Goal: Task Accomplishment & Management: Use online tool/utility

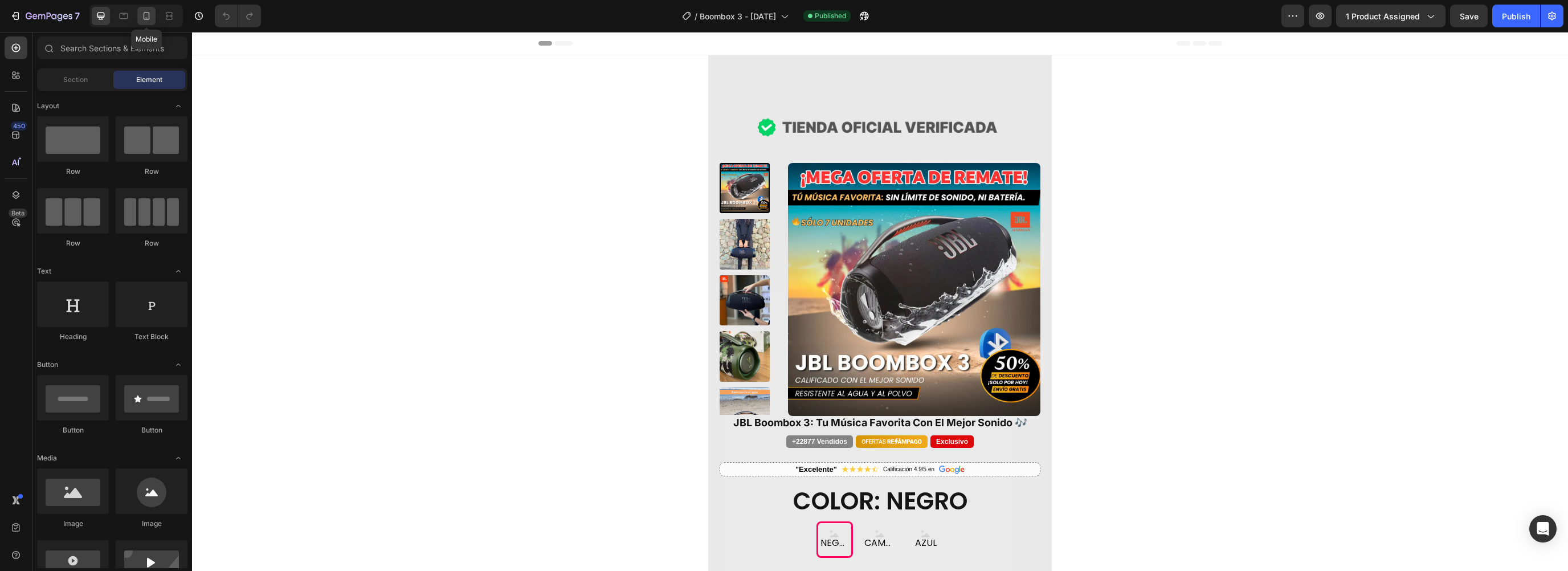
click at [147, 18] on icon at bounding box center [146, 15] width 12 height 12
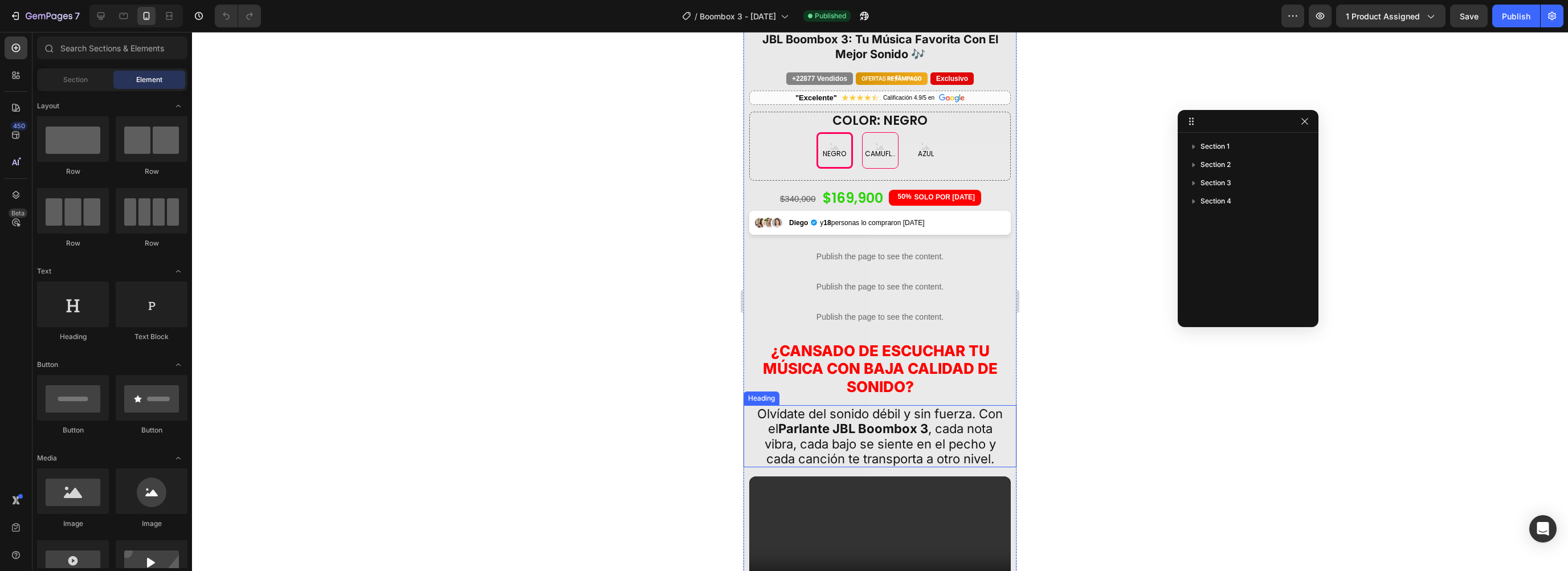
scroll to position [389, 0]
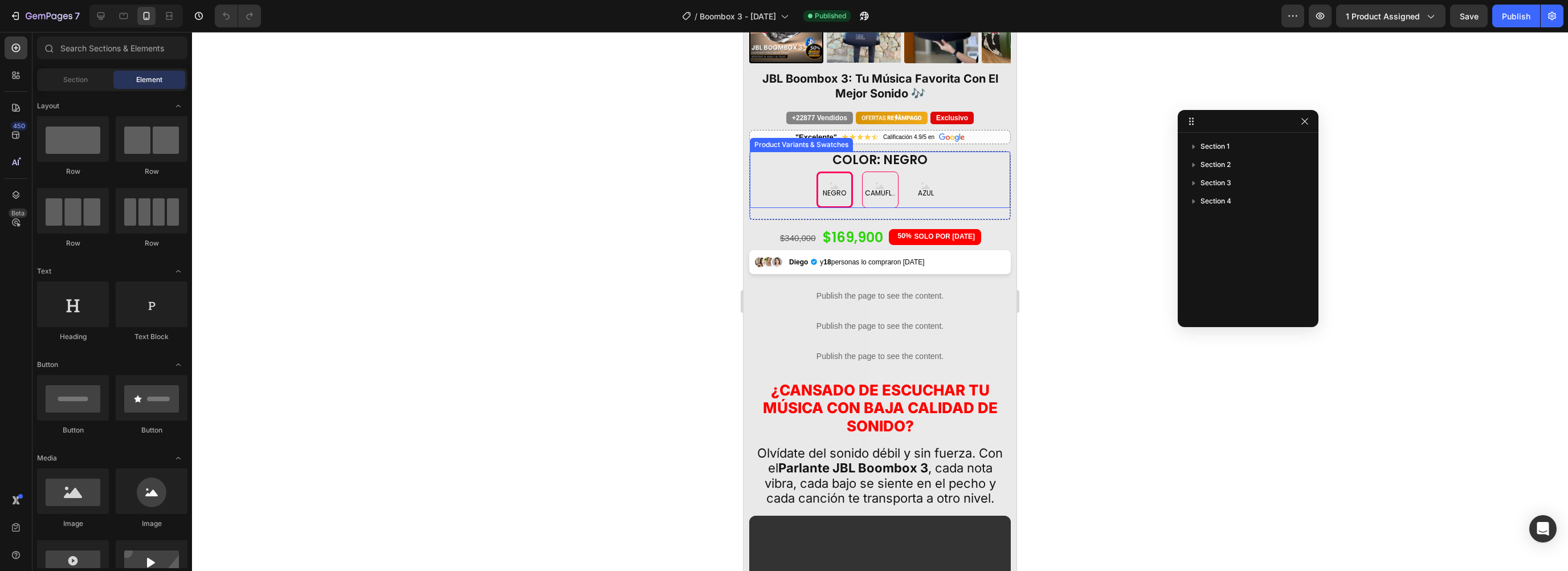
click at [878, 190] on div "CAMUFLADO" at bounding box center [879, 190] width 35 height 24
click at [879, 172] on input "CAMUFLADO CAMUFLADO CAMUFLADO" at bounding box center [879, 171] width 1 height 1
radio input "true"
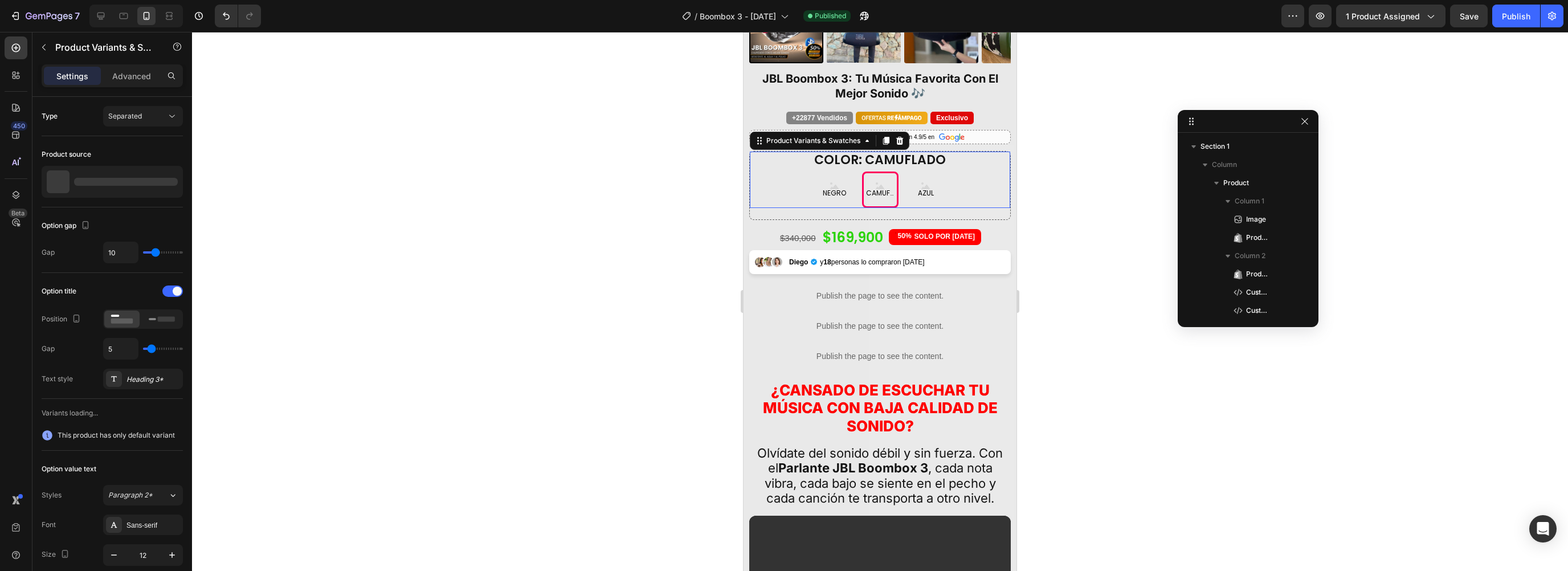
scroll to position [183, 0]
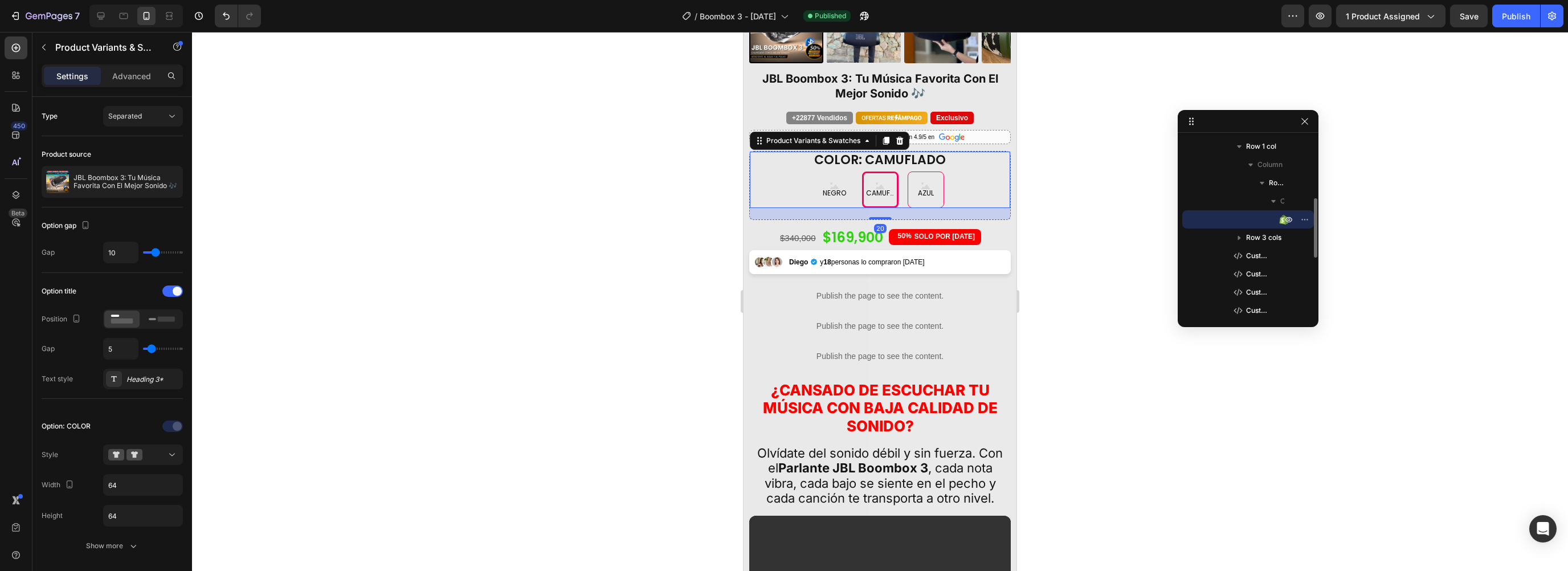
click at [909, 181] on div "AZUL" at bounding box center [925, 190] width 37 height 37
click at [925, 172] on input "AZUL AZUL AZUL" at bounding box center [925, 171] width 1 height 1
radio input "true"
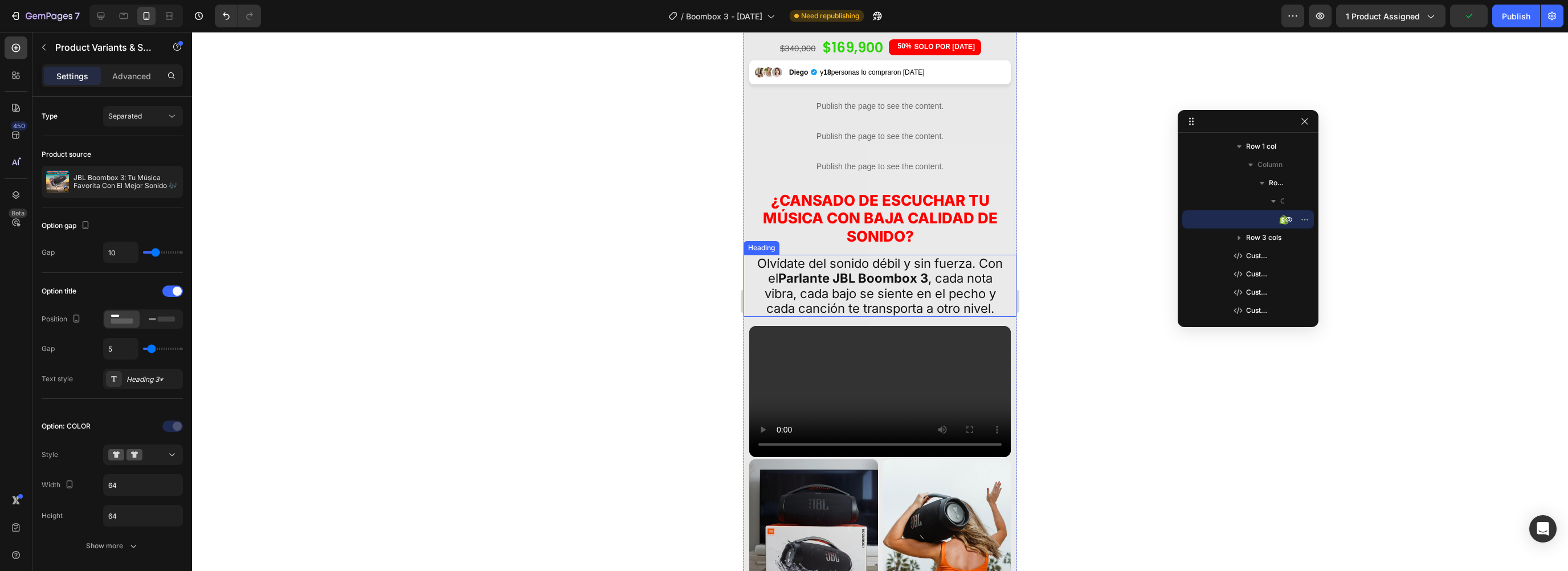
scroll to position [837, 0]
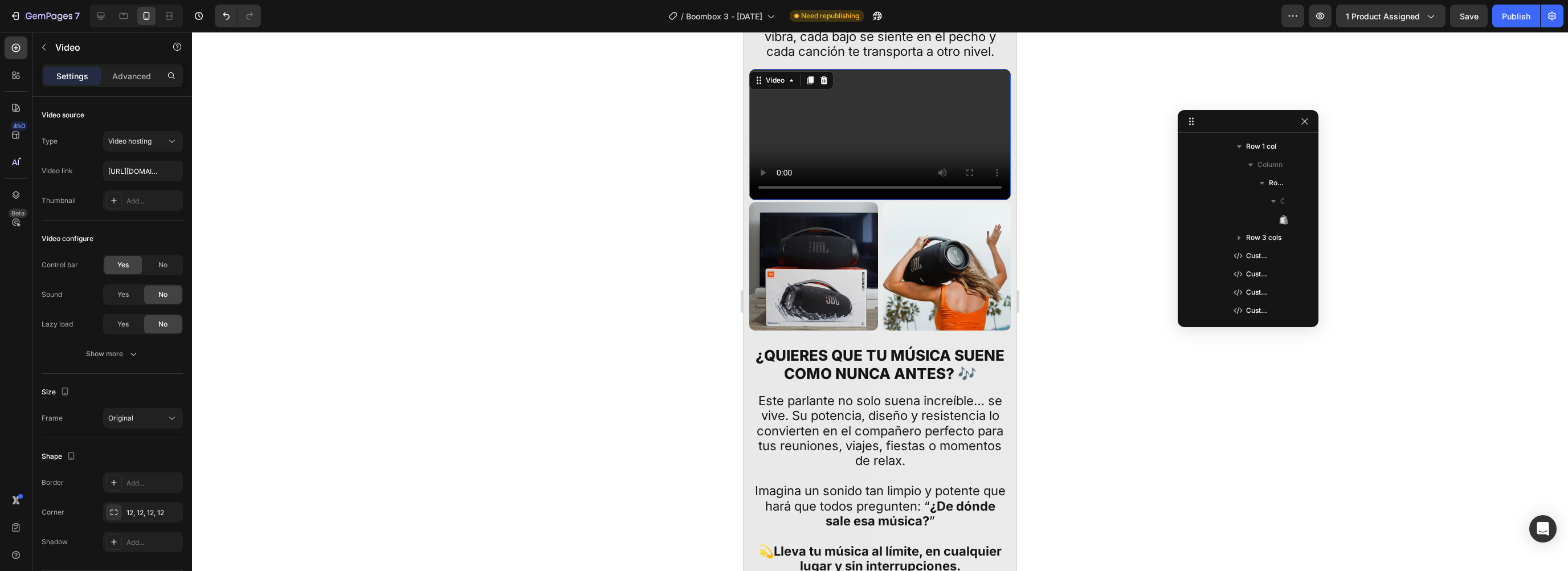
click at [791, 190] on video at bounding box center [879, 135] width 262 height 131
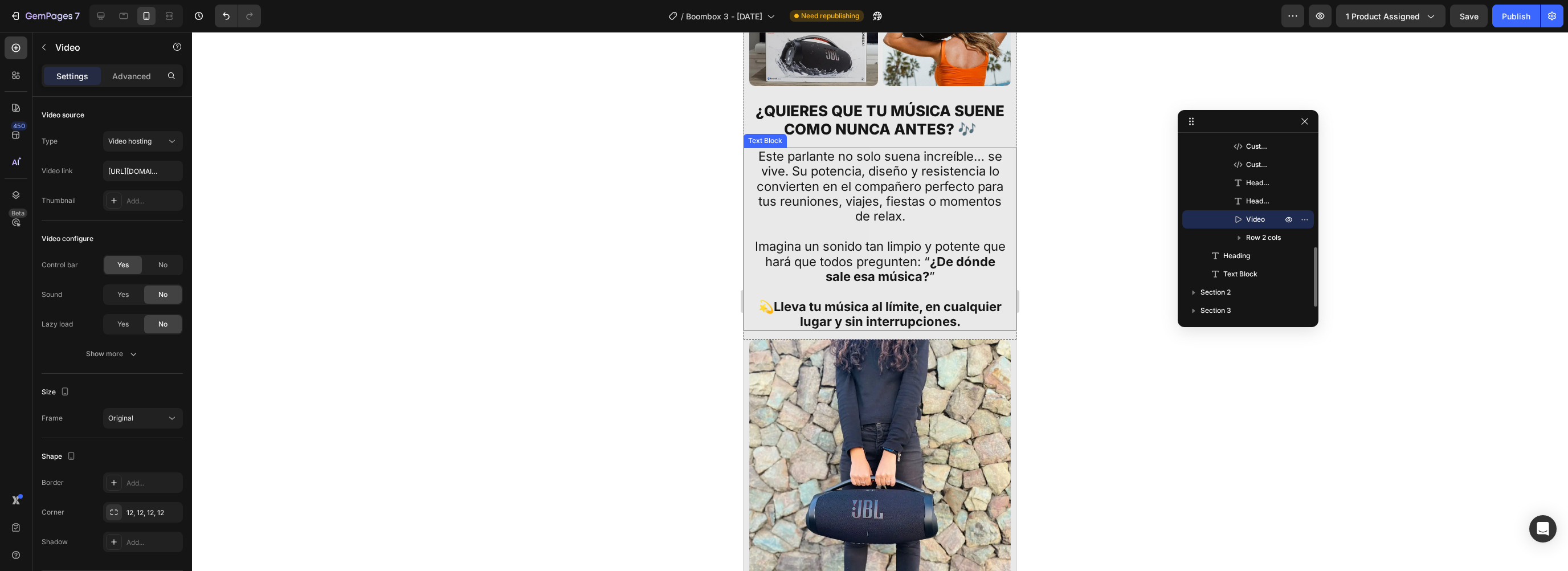
scroll to position [1264, 0]
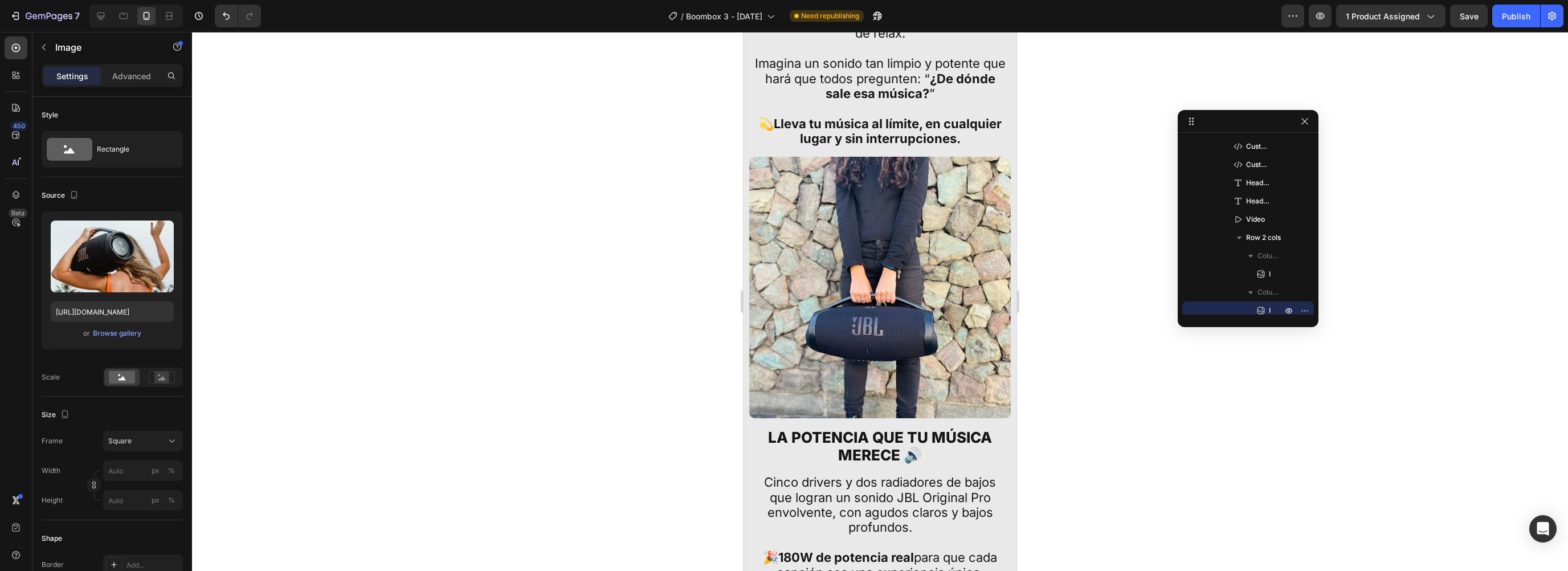
scroll to position [420, 0]
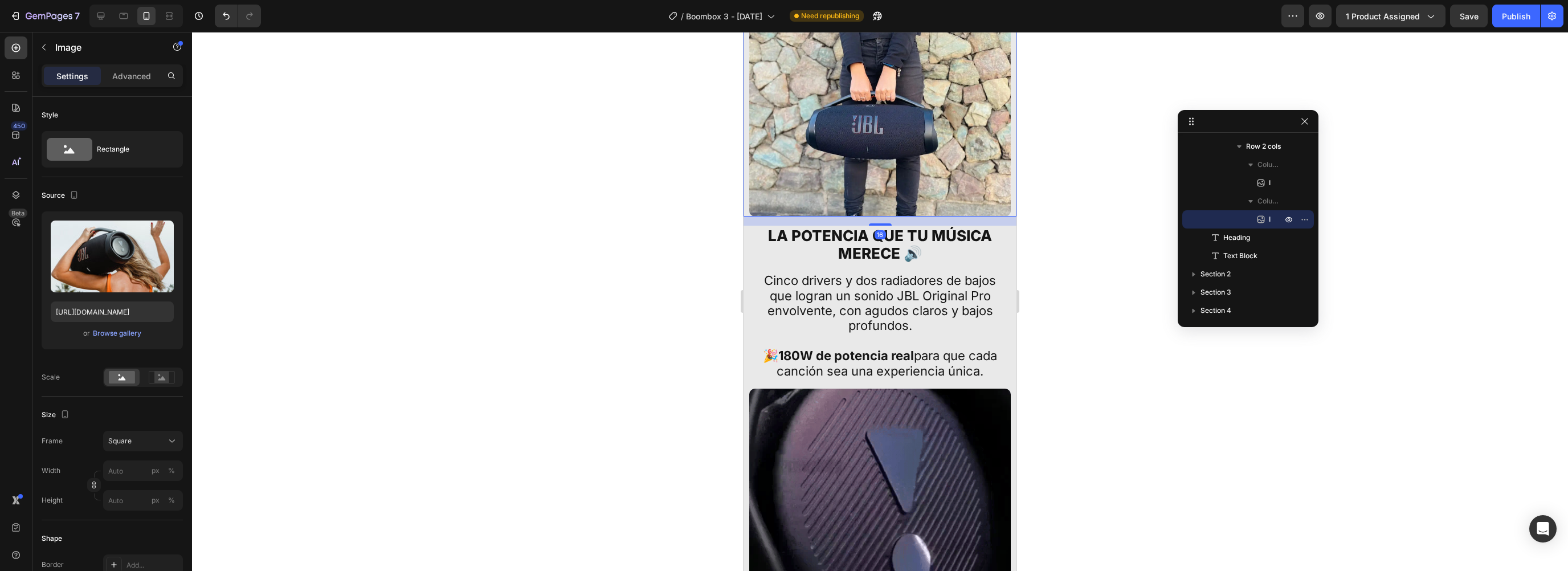
scroll to position [511, 0]
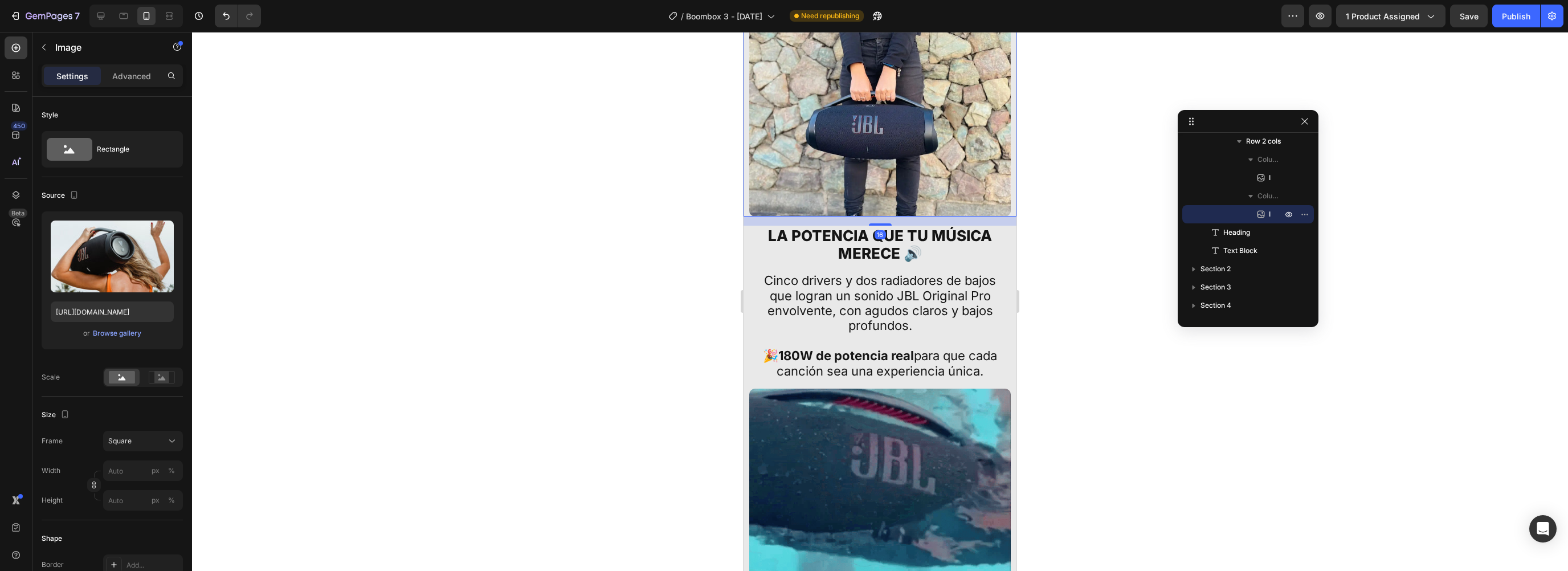
click at [827, 217] on img at bounding box center [879, 86] width 262 height 262
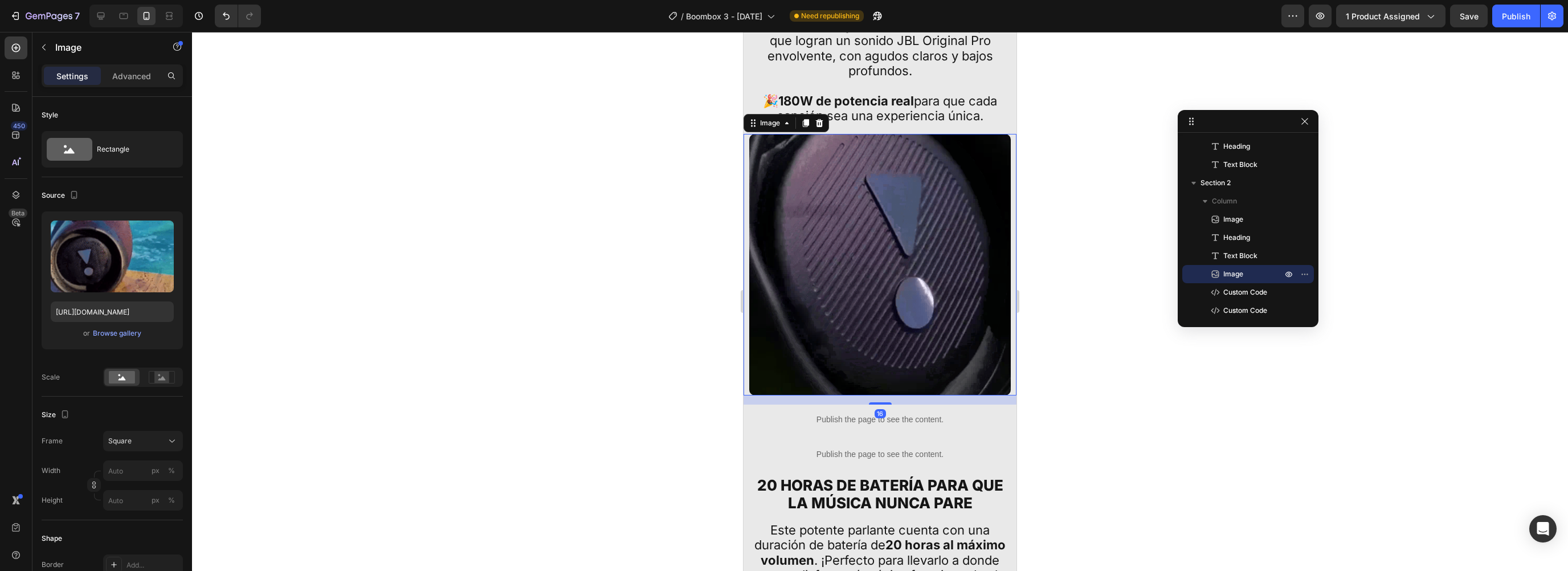
click at [847, 230] on img at bounding box center [879, 265] width 262 height 262
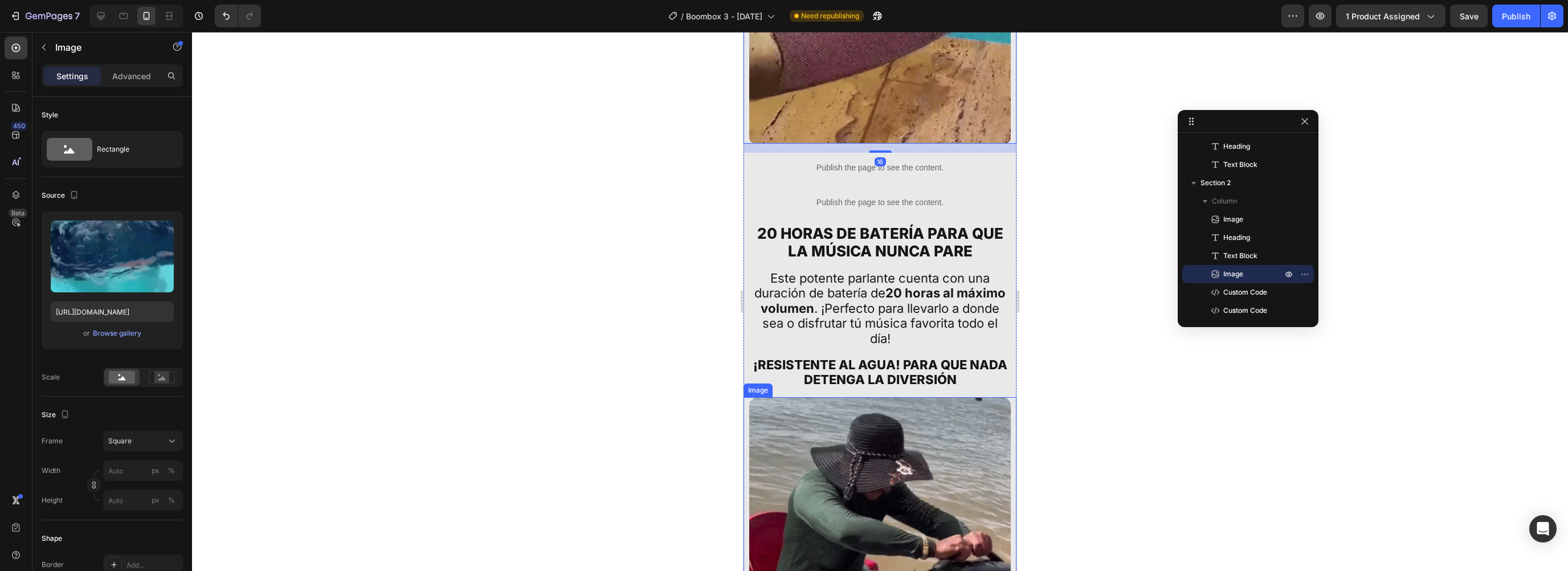
scroll to position [675, 0]
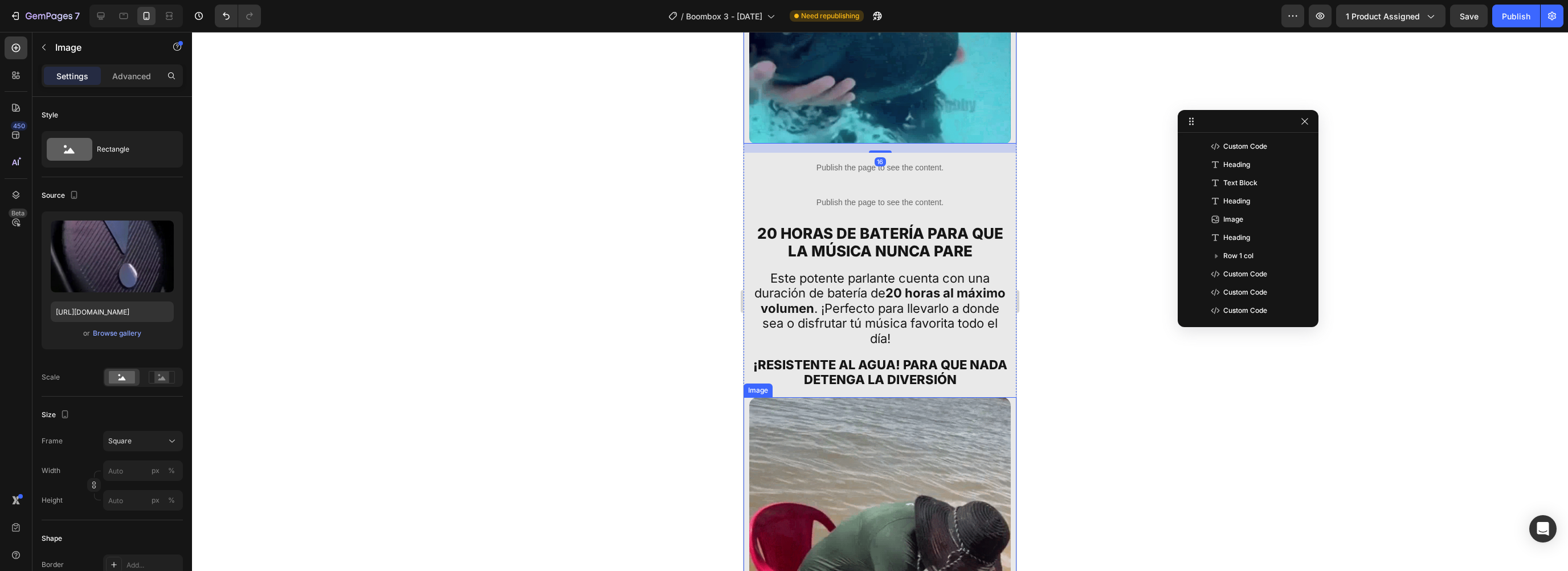
click at [792, 439] on img at bounding box center [879, 571] width 262 height 349
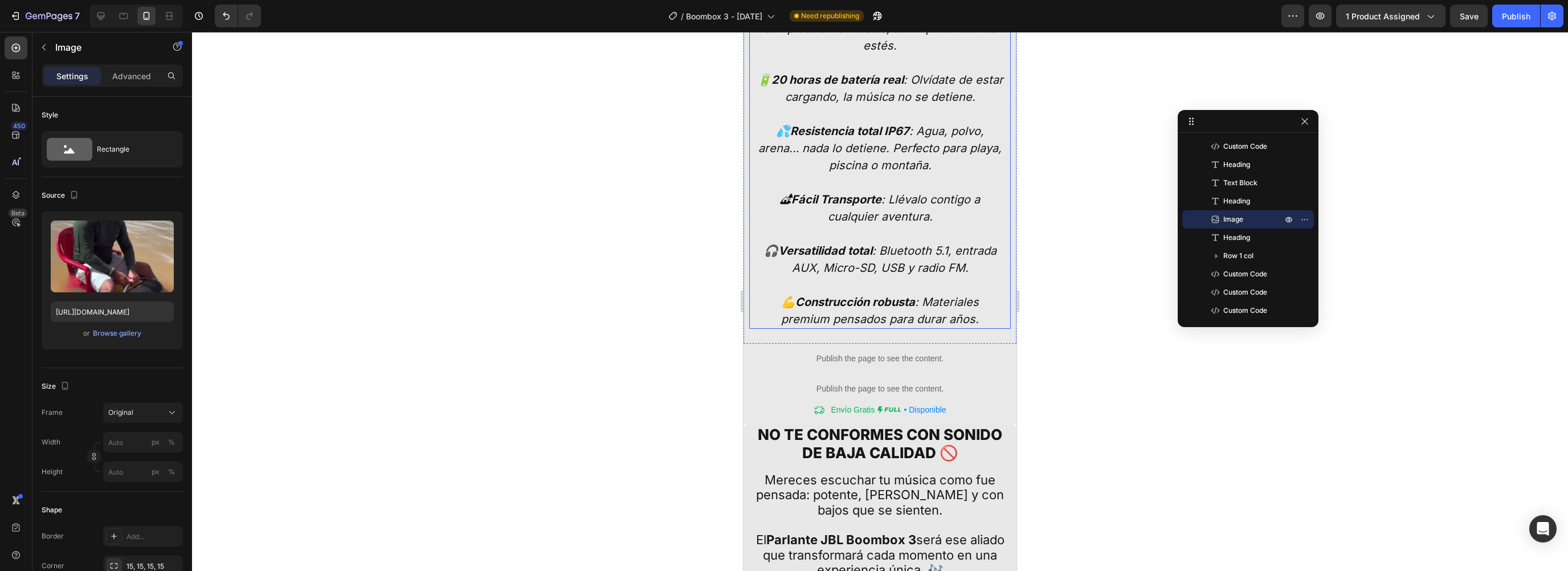
scroll to position [3400, 0]
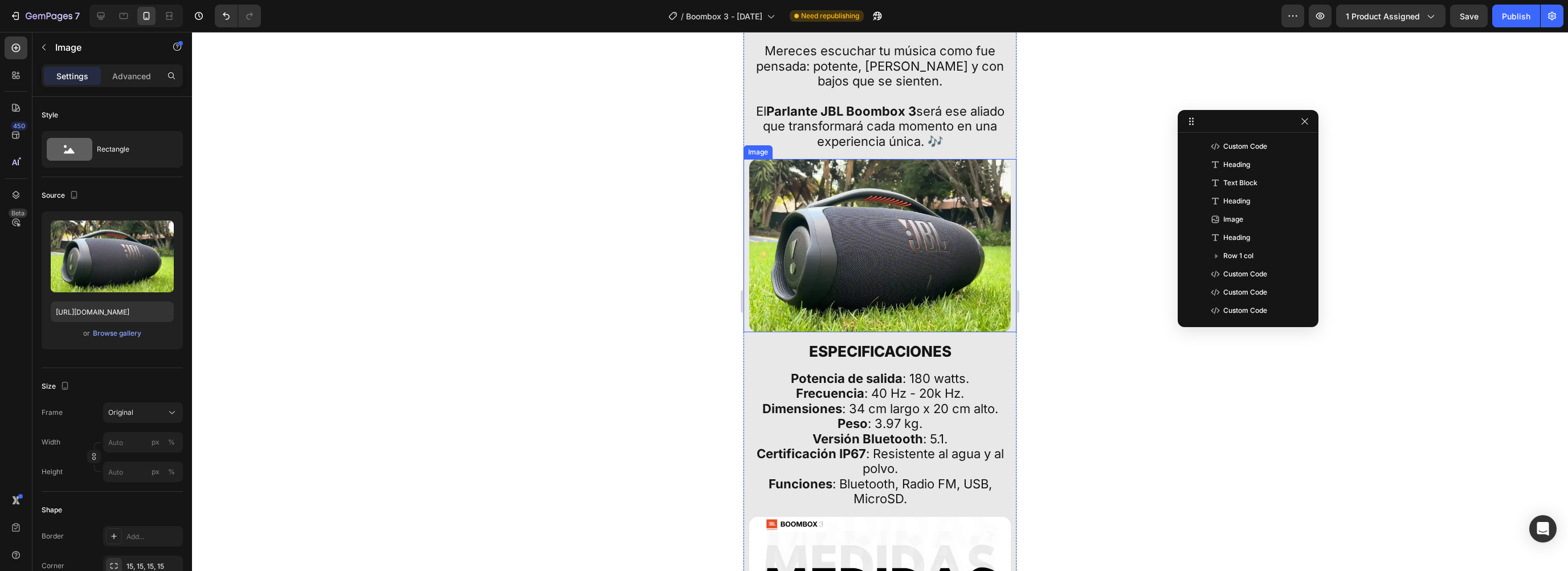
click at [841, 264] on img at bounding box center [879, 246] width 262 height 173
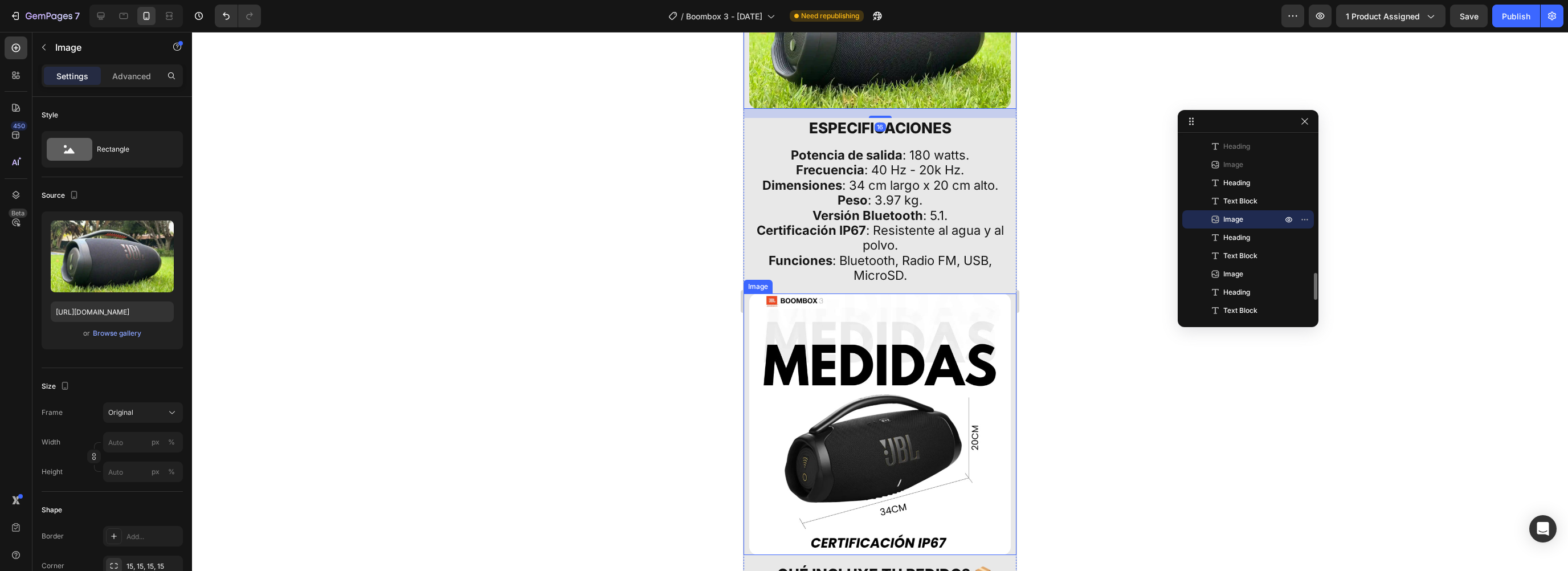
scroll to position [3731, 0]
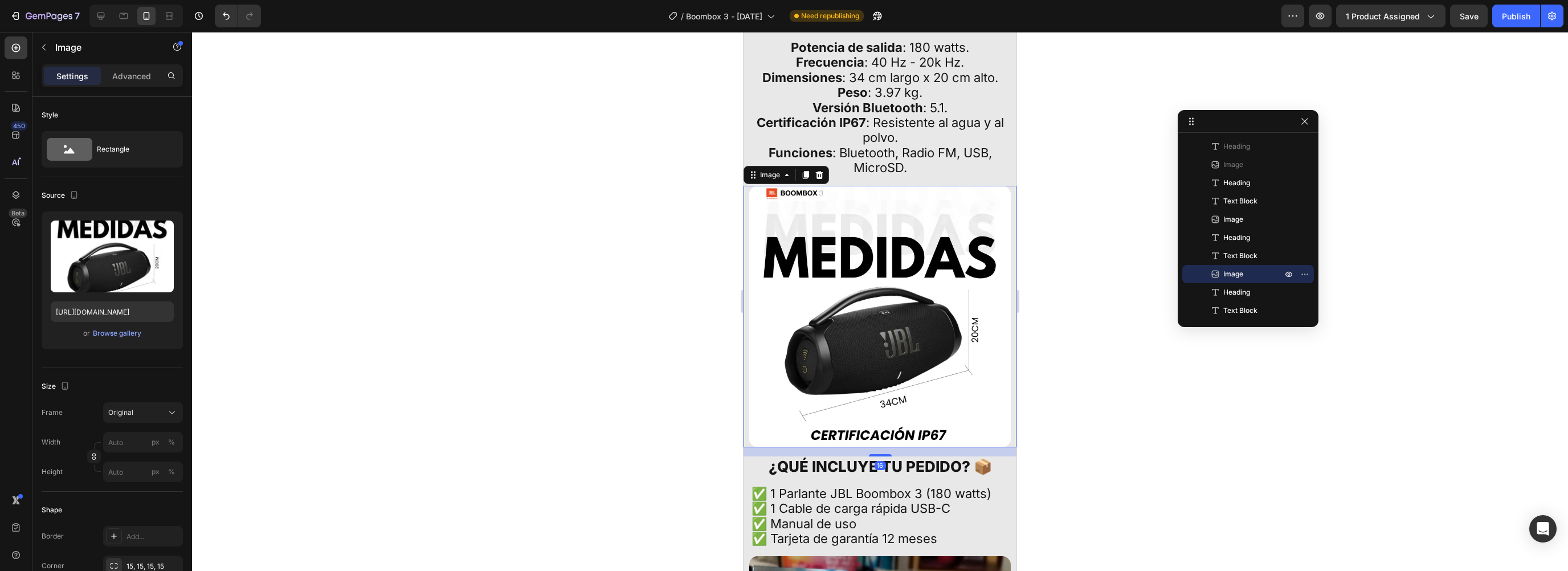
click at [834, 322] on img at bounding box center [879, 316] width 262 height 262
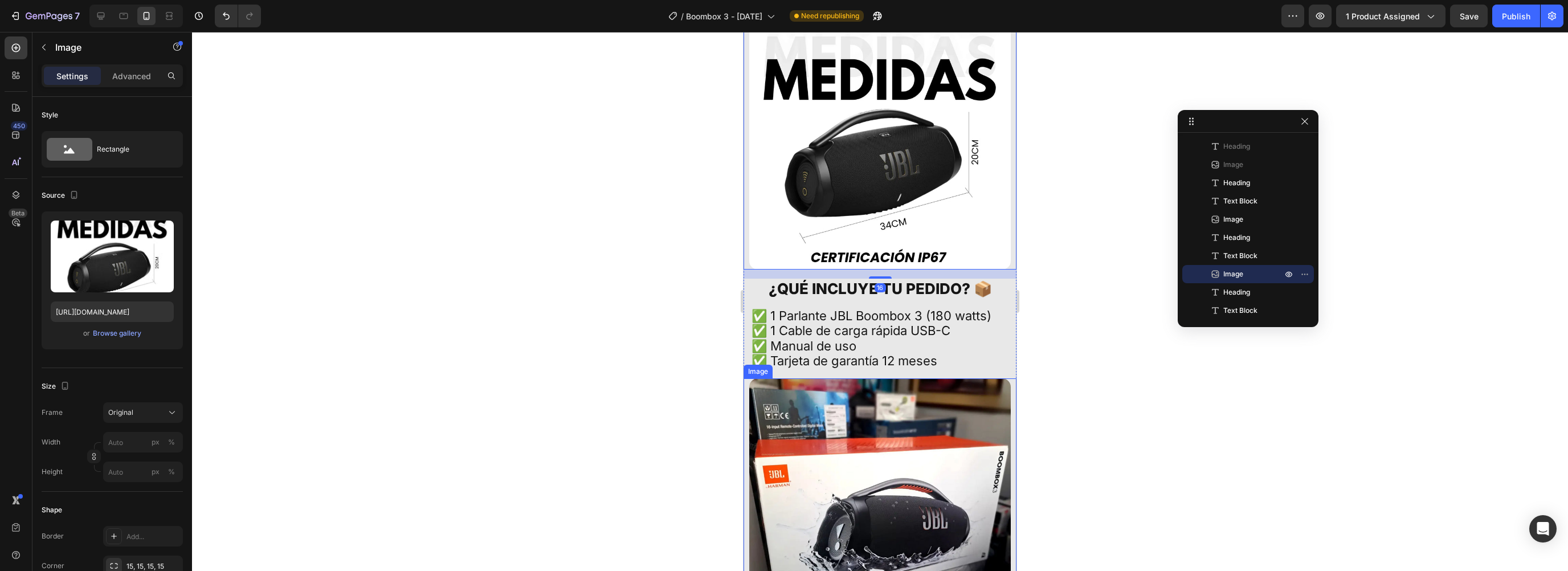
scroll to position [3983, 0]
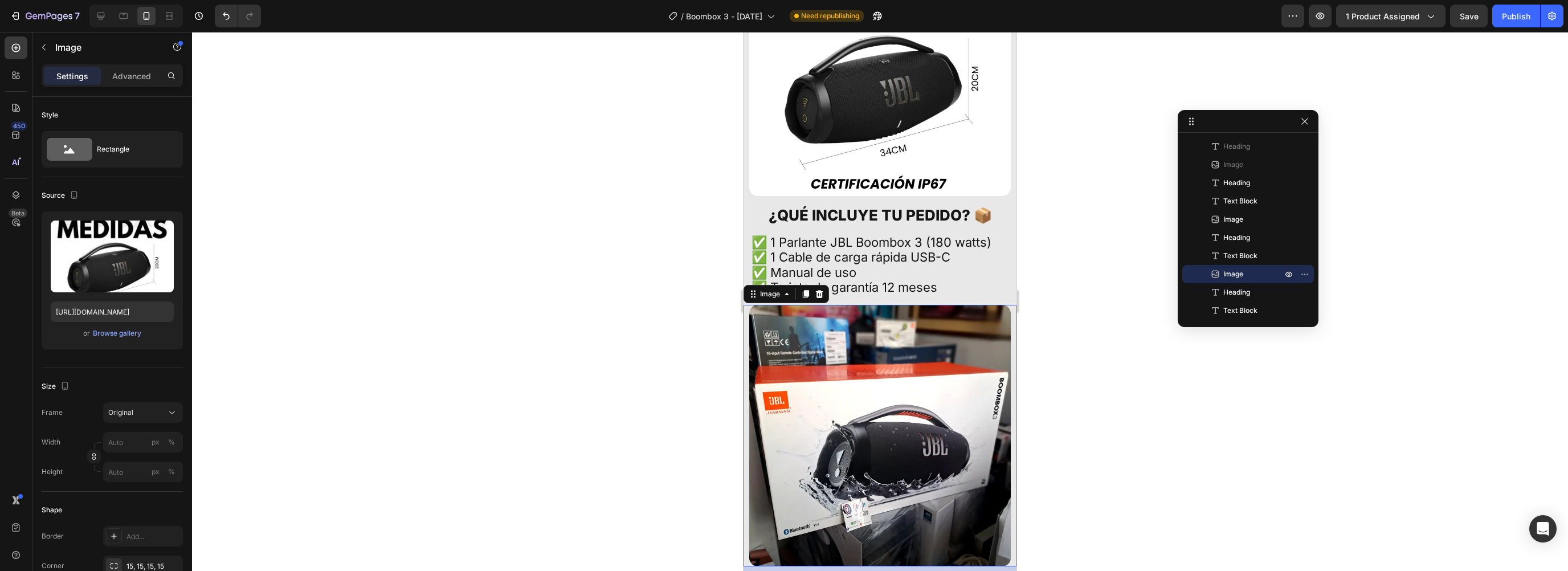
click at [875, 338] on img at bounding box center [879, 436] width 262 height 262
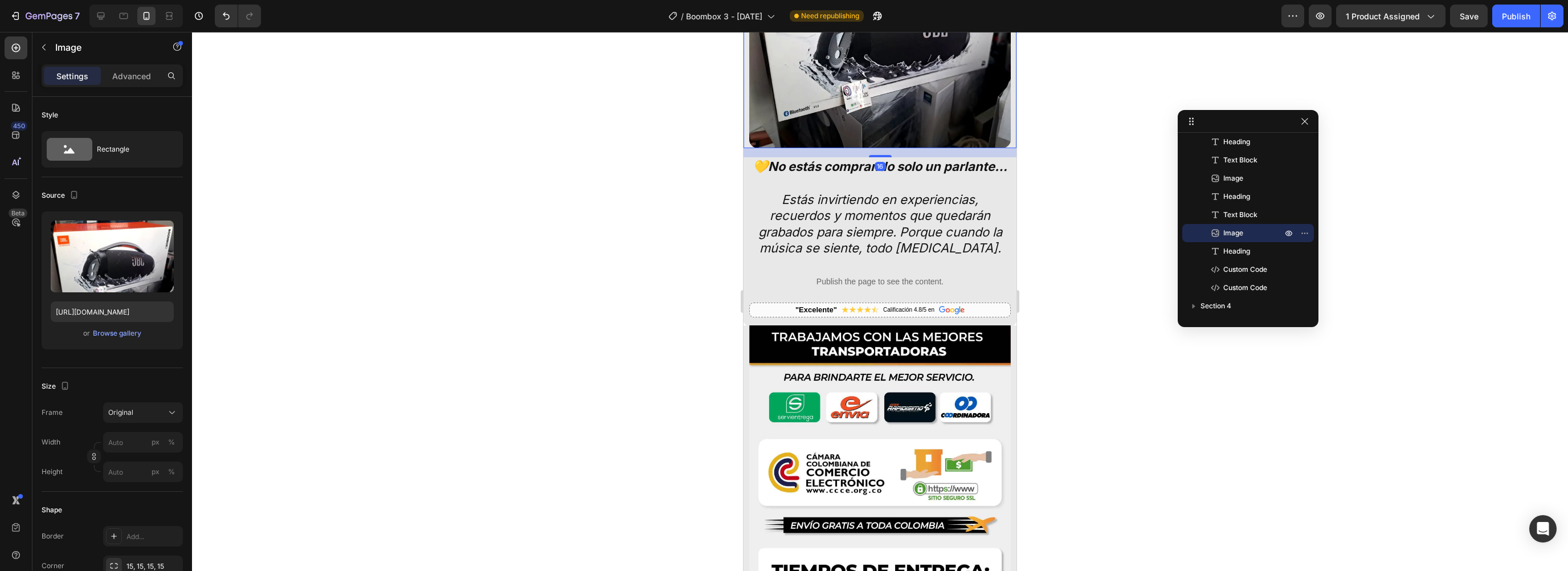
scroll to position [3564, 0]
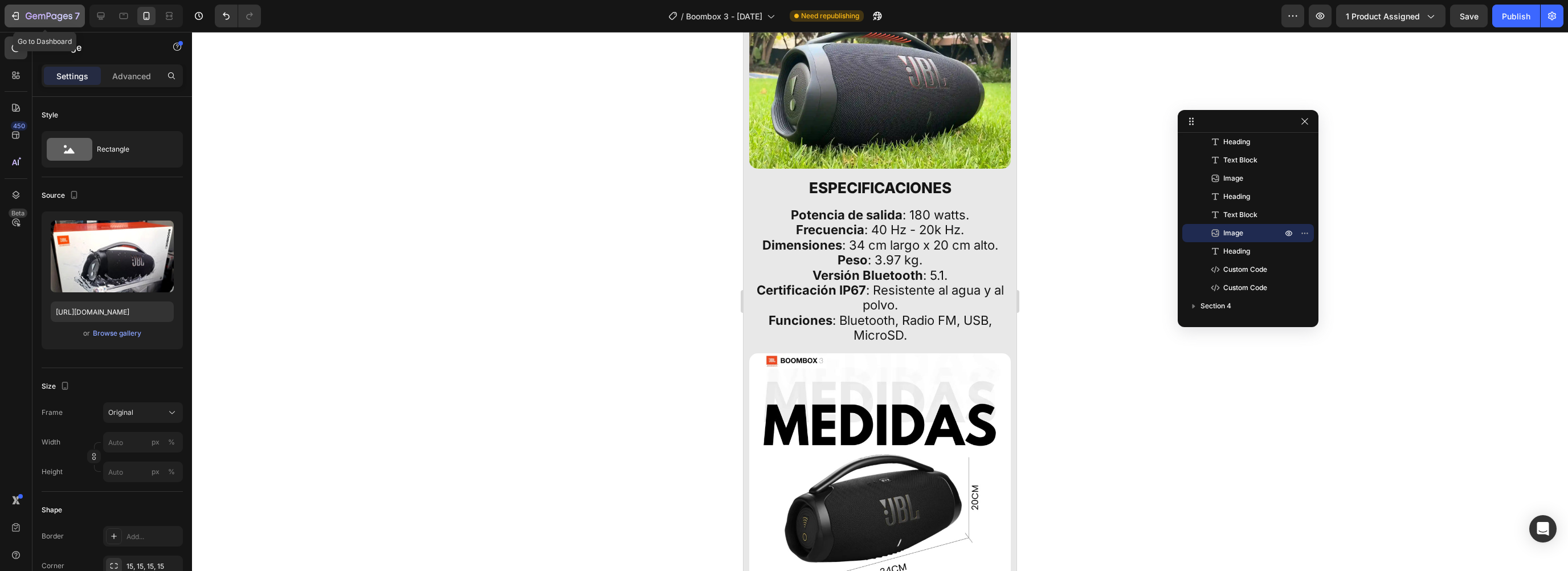
click at [14, 16] on icon "button" at bounding box center [15, 15] width 12 height 12
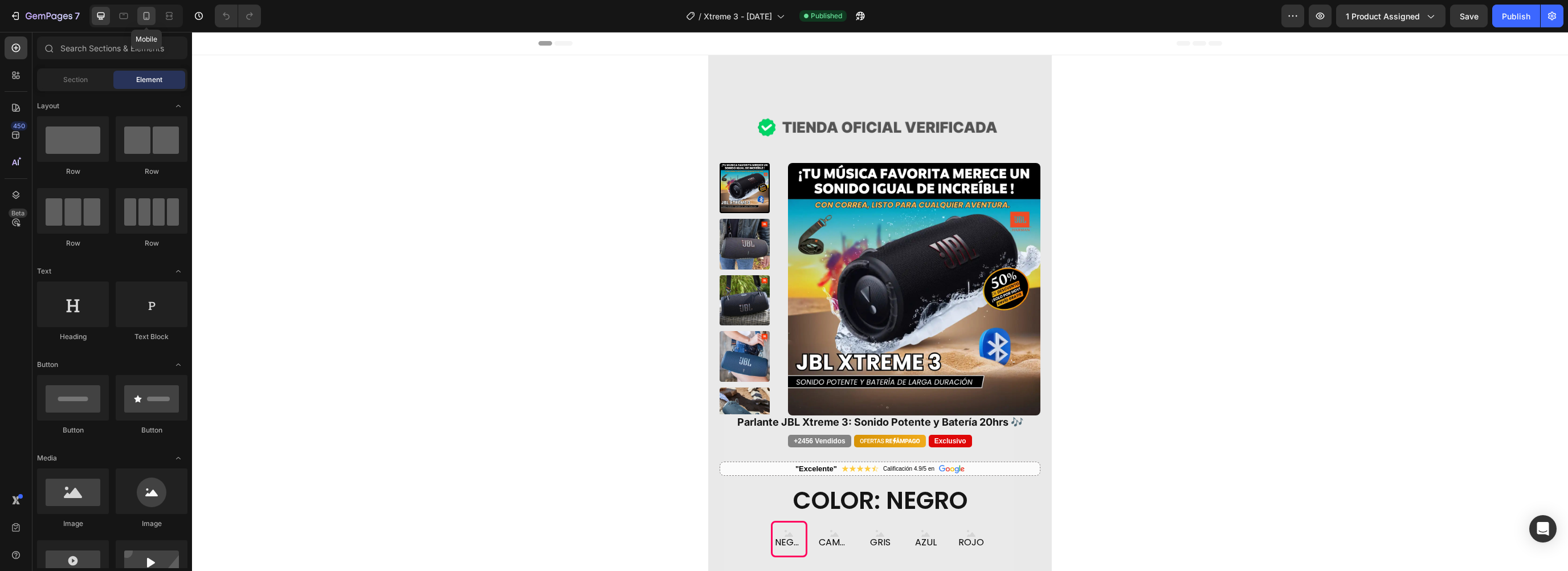
click at [149, 24] on div at bounding box center [147, 16] width 18 height 18
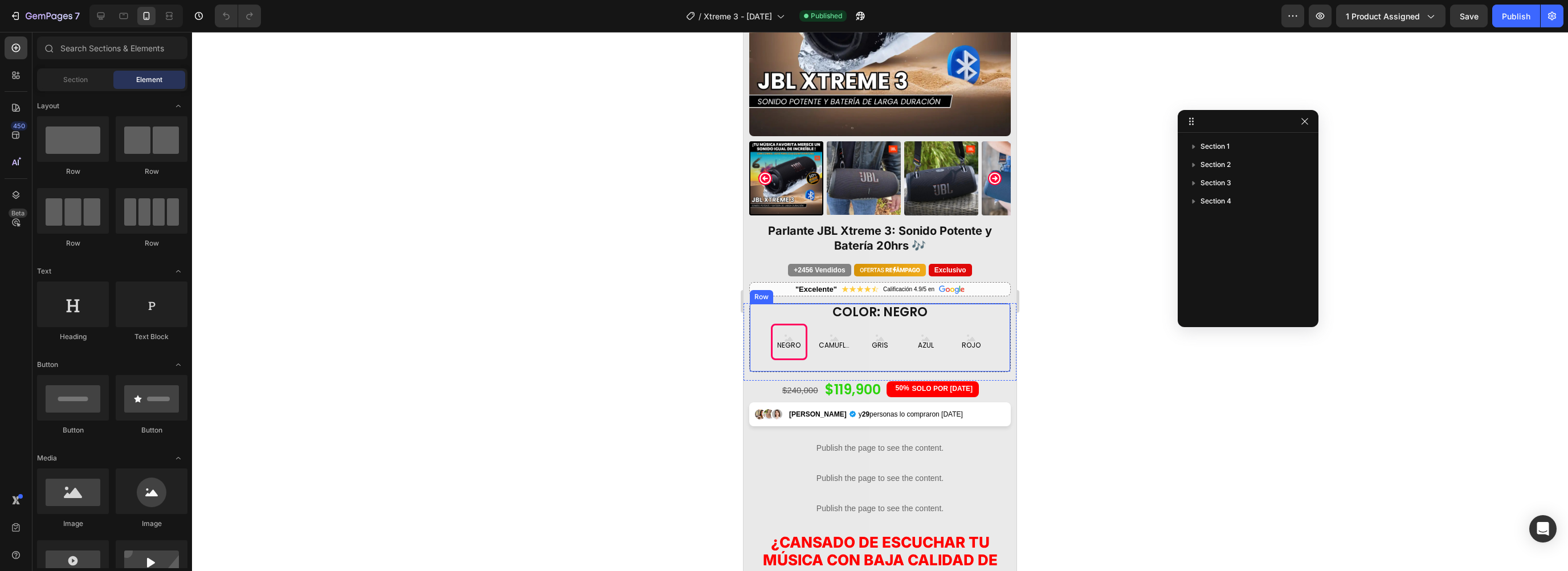
scroll to position [483, 0]
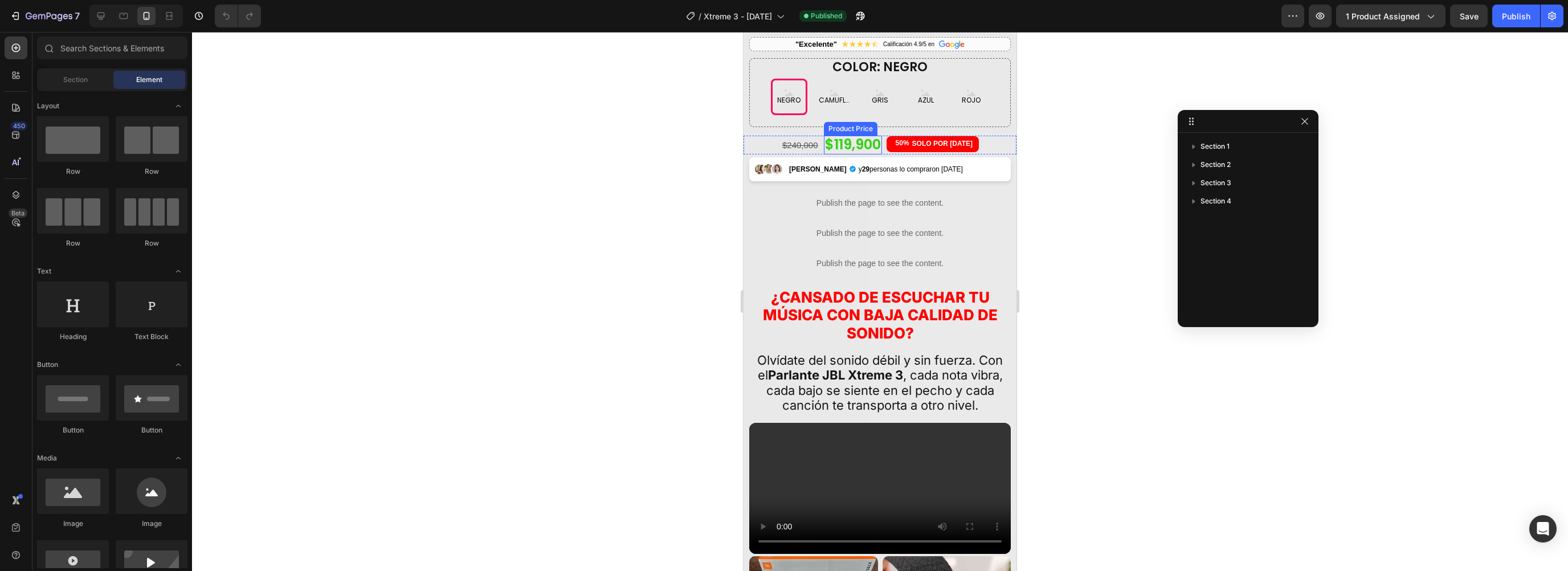
click at [844, 136] on div "$119,900" at bounding box center [852, 145] width 59 height 19
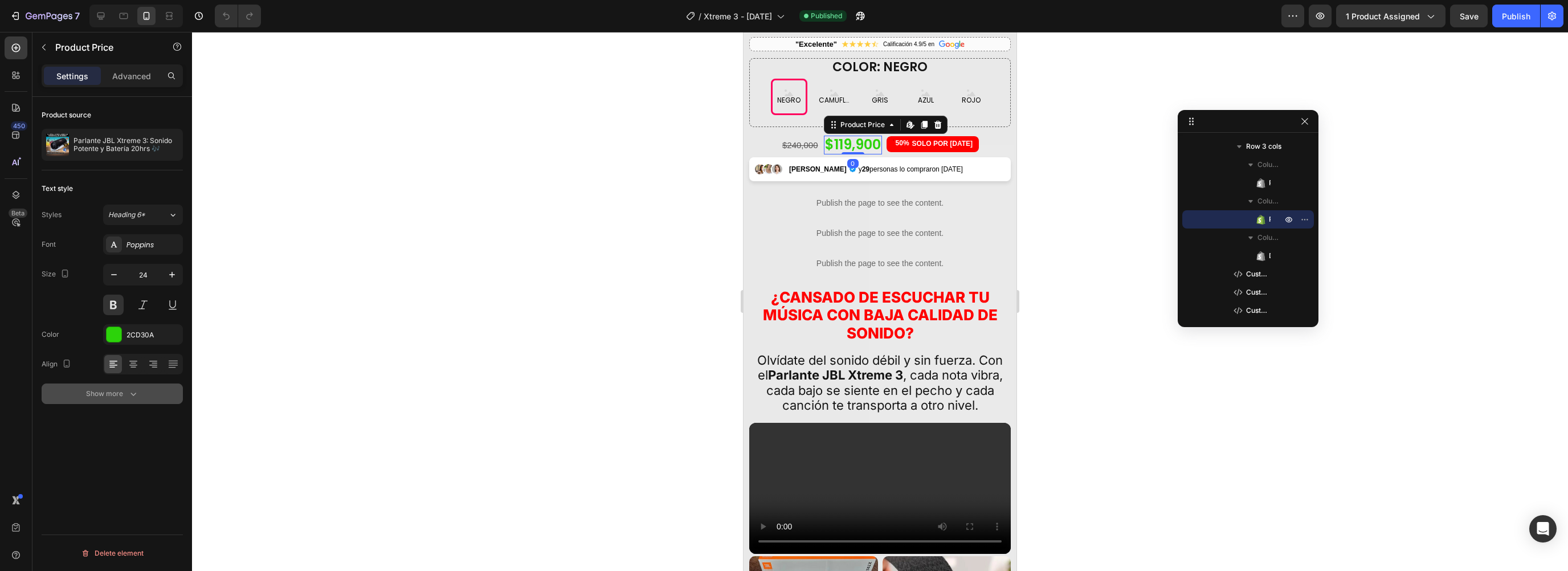
click at [108, 394] on div "Show more" at bounding box center [113, 394] width 53 height 12
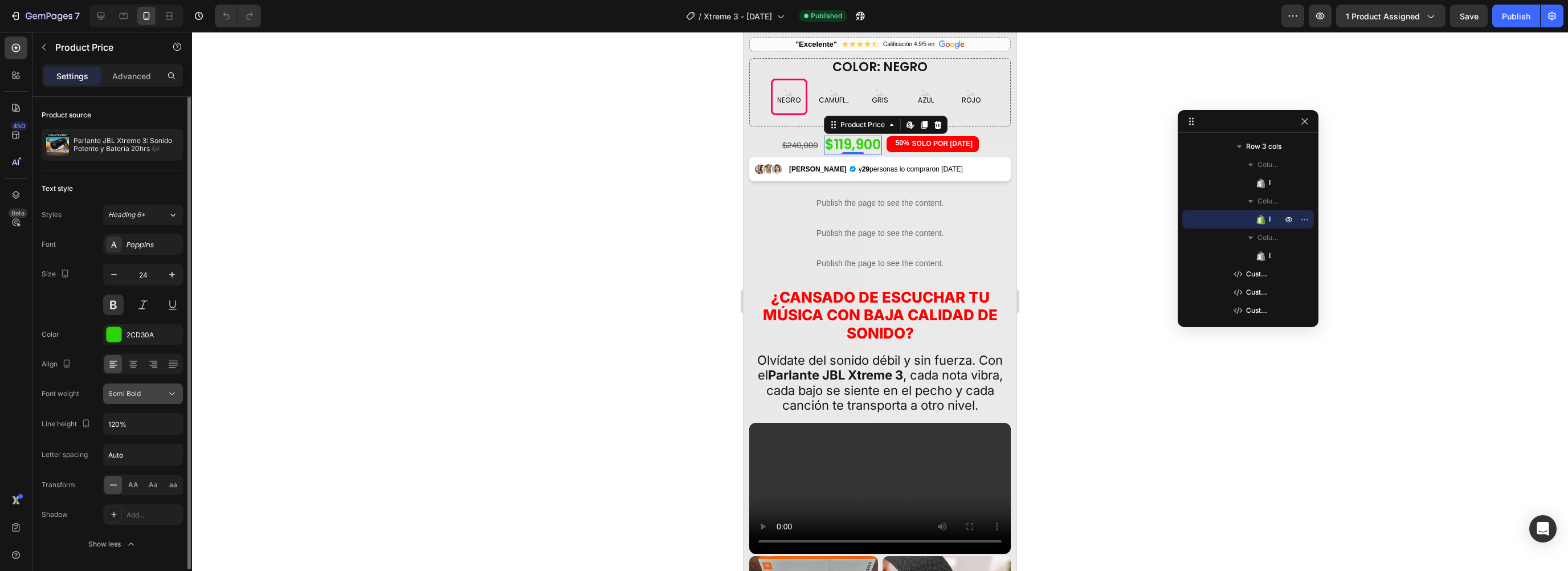
click at [140, 394] on span "Semi Bold" at bounding box center [124, 393] width 32 height 8
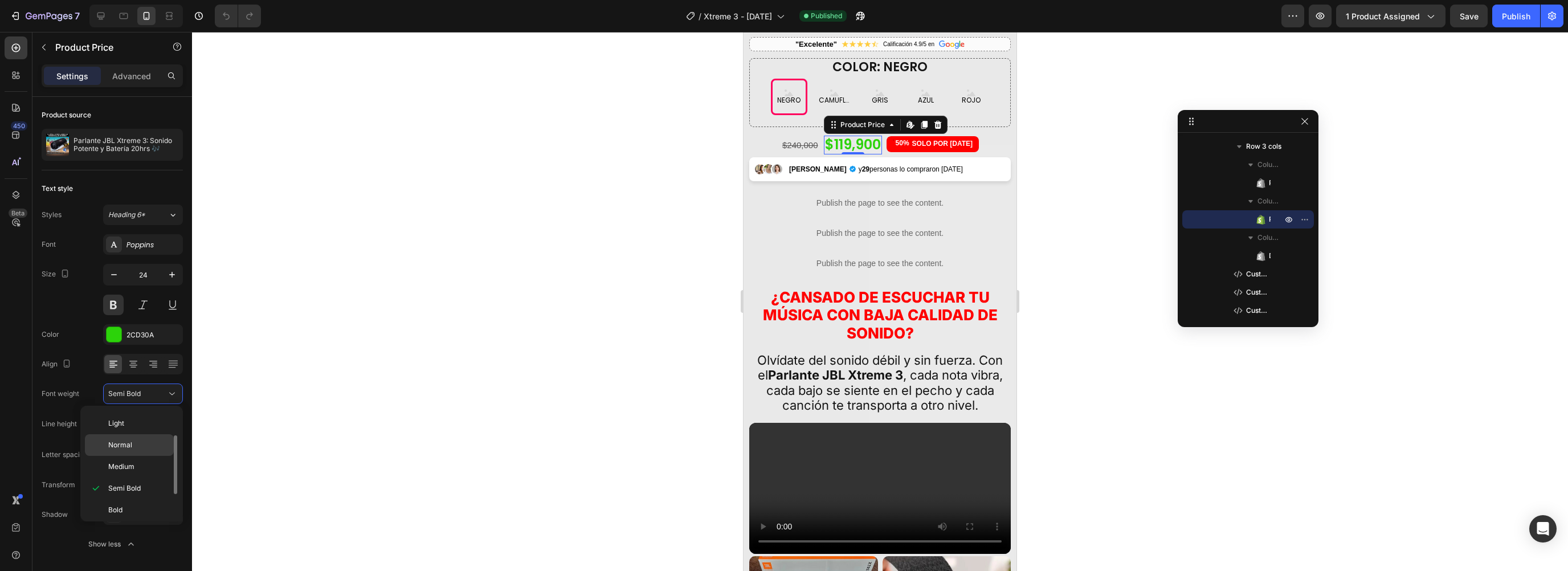
scroll to position [58, 0]
click at [123, 507] on div "Extra Bold" at bounding box center [129, 515] width 89 height 22
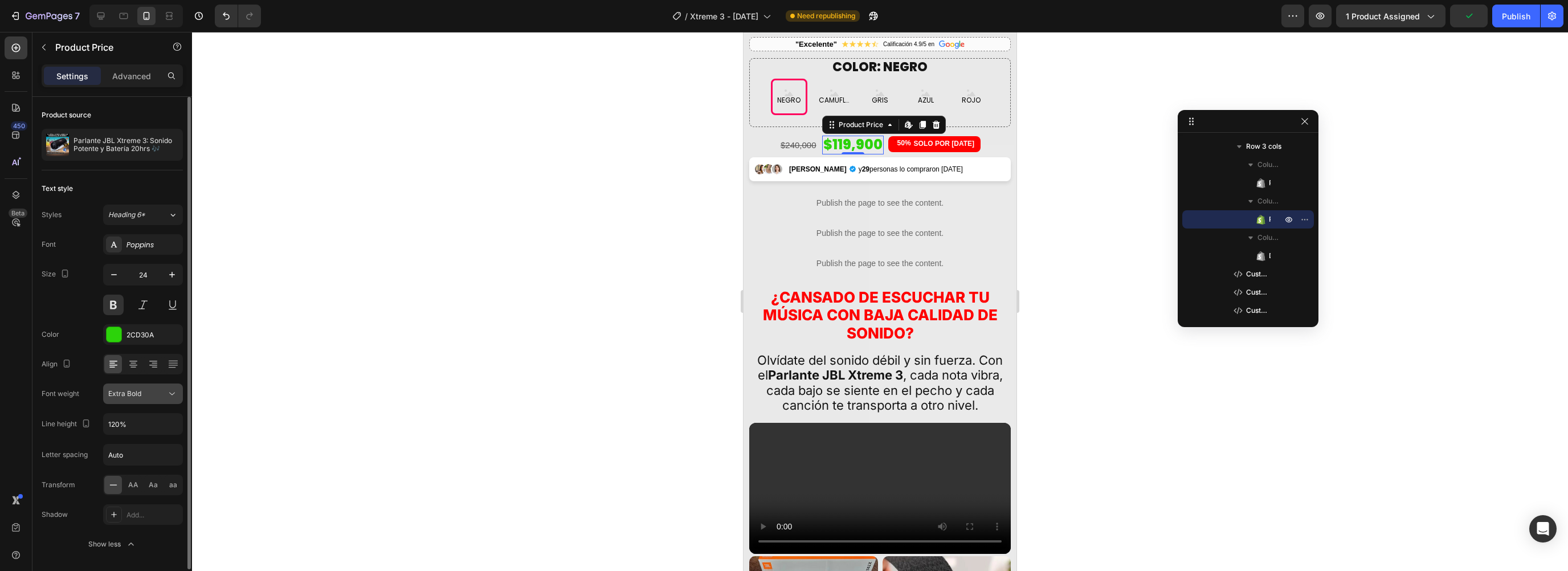
click at [139, 384] on button "Extra Bold" at bounding box center [143, 394] width 80 height 21
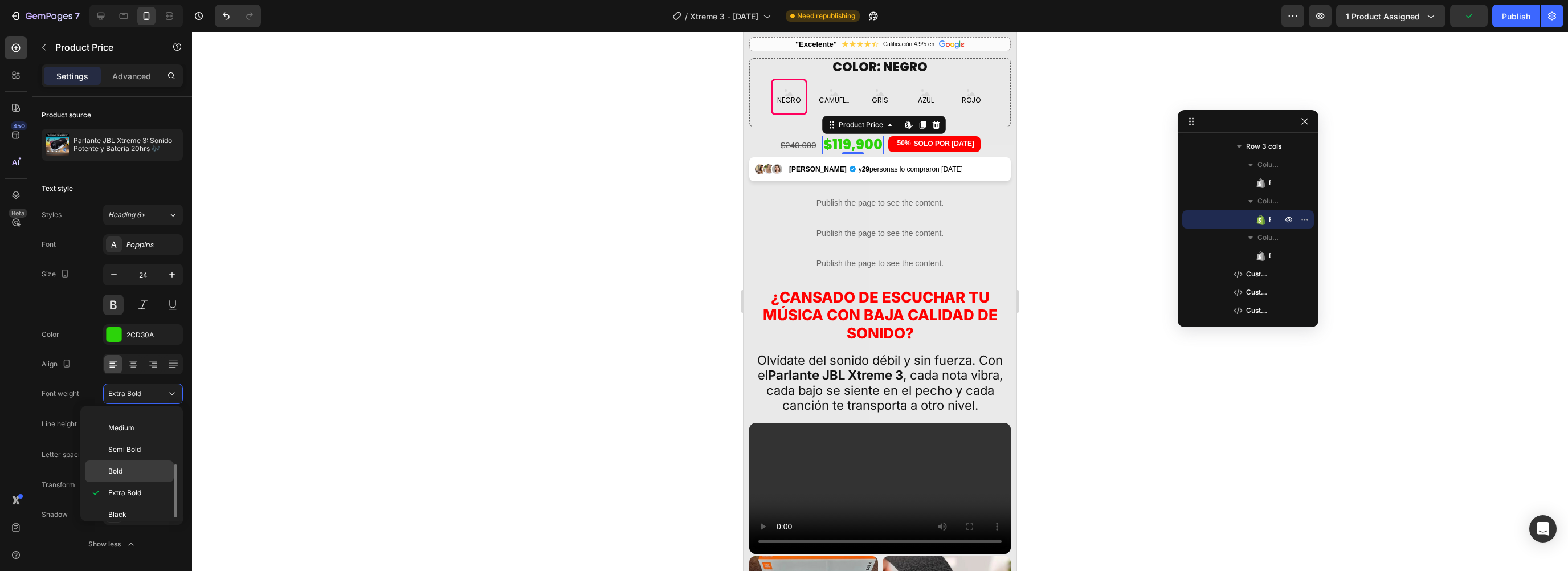
scroll to position [86, 0]
click at [68, 317] on div "Font Poppins Size 24 Color 2CD30A Align Font weight Extra Bold Line height 120%…" at bounding box center [112, 394] width 141 height 321
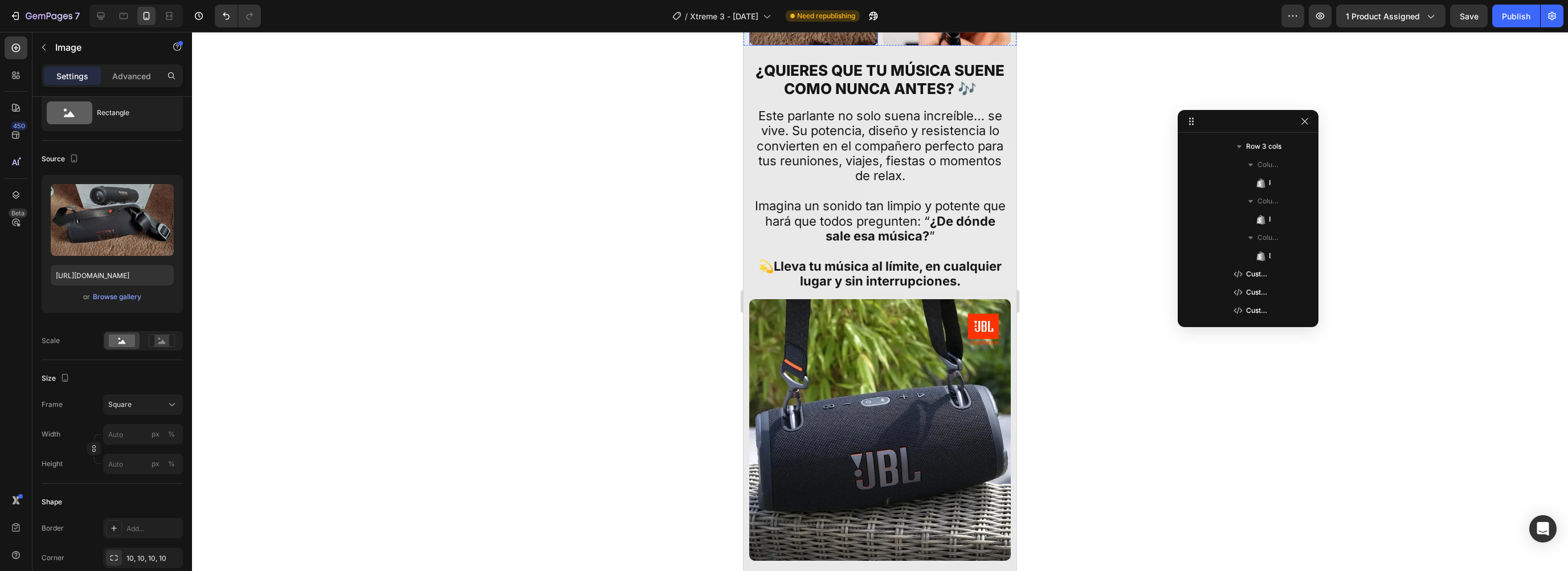
scroll to position [420, 0]
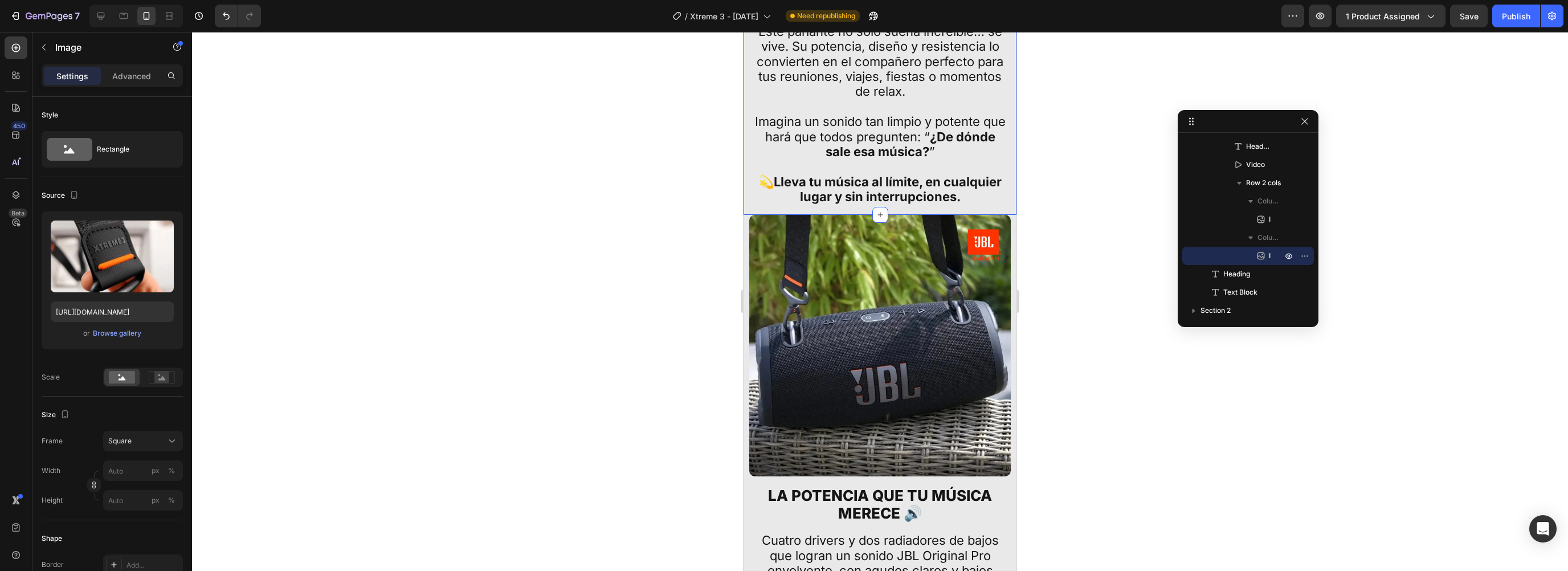
scroll to position [1466, 0]
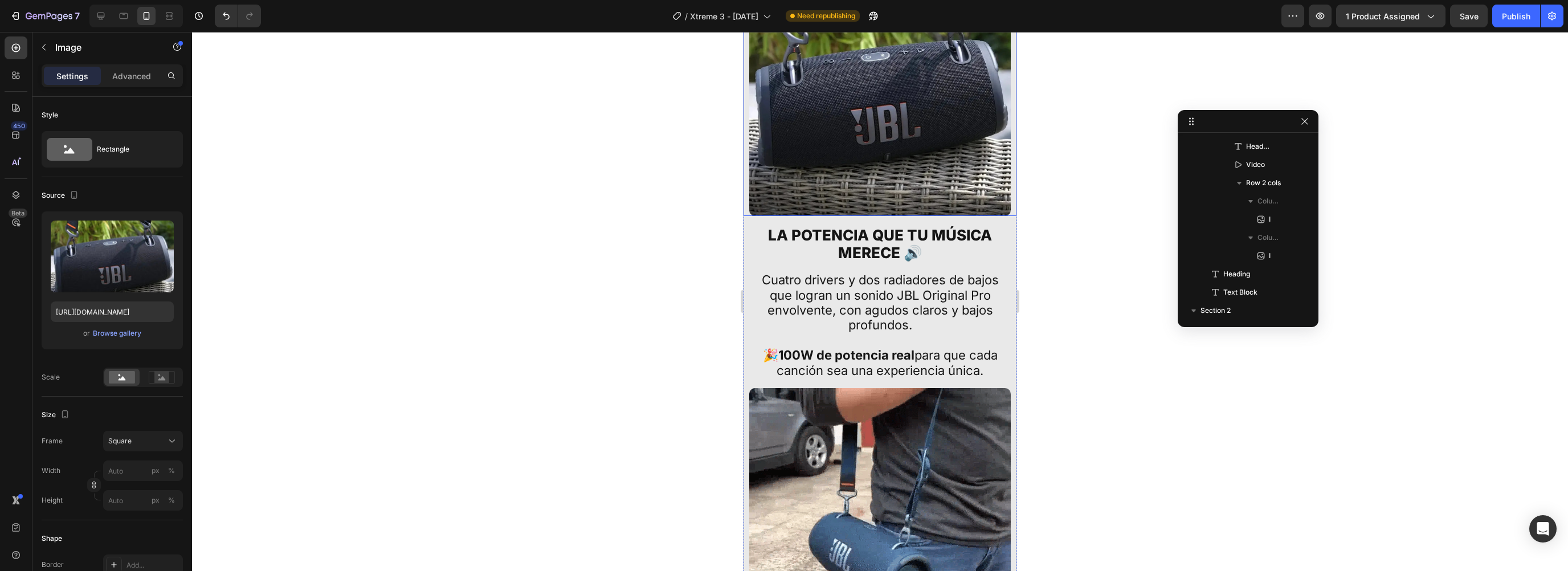
click at [854, 195] on img at bounding box center [879, 85] width 262 height 262
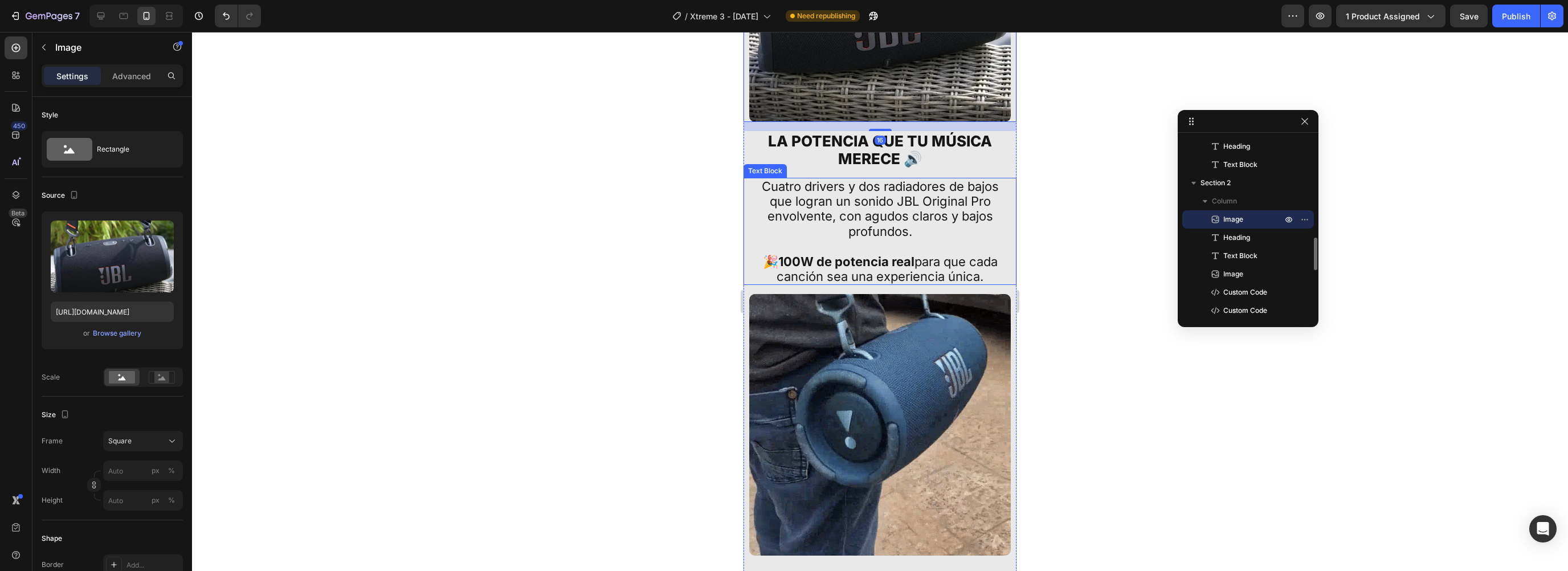
scroll to position [1705, 0]
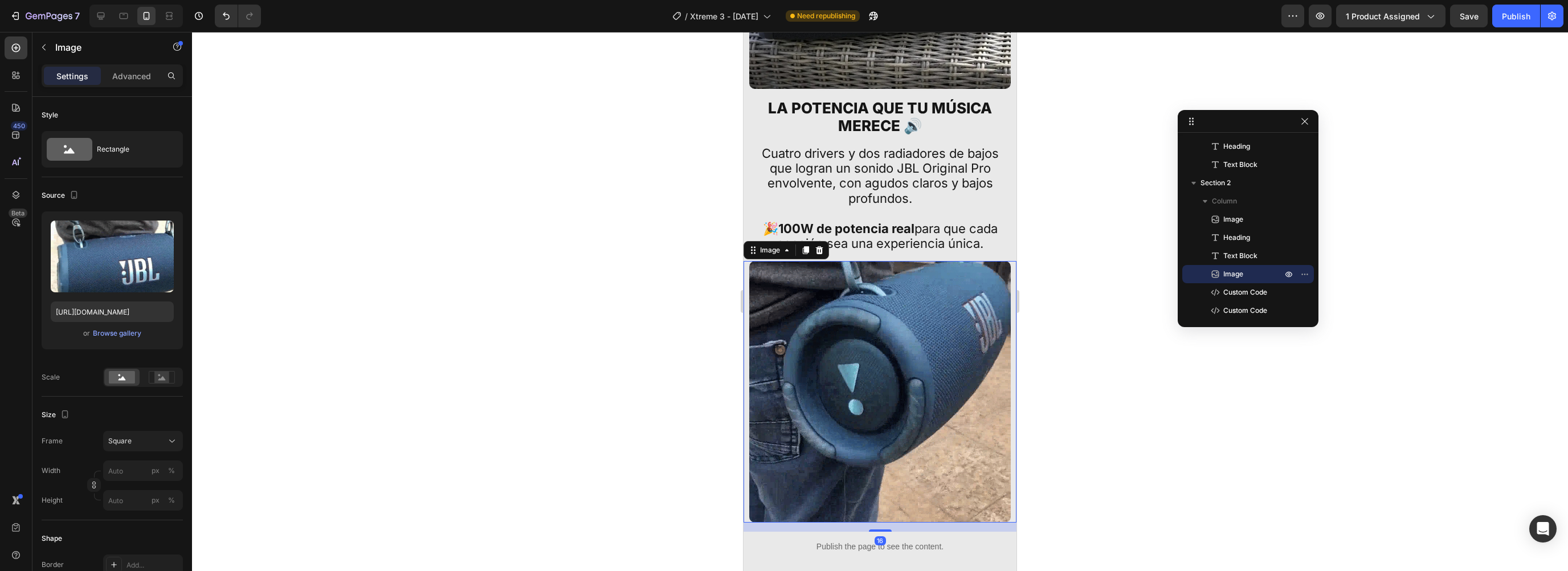
click at [823, 297] on img at bounding box center [879, 392] width 262 height 262
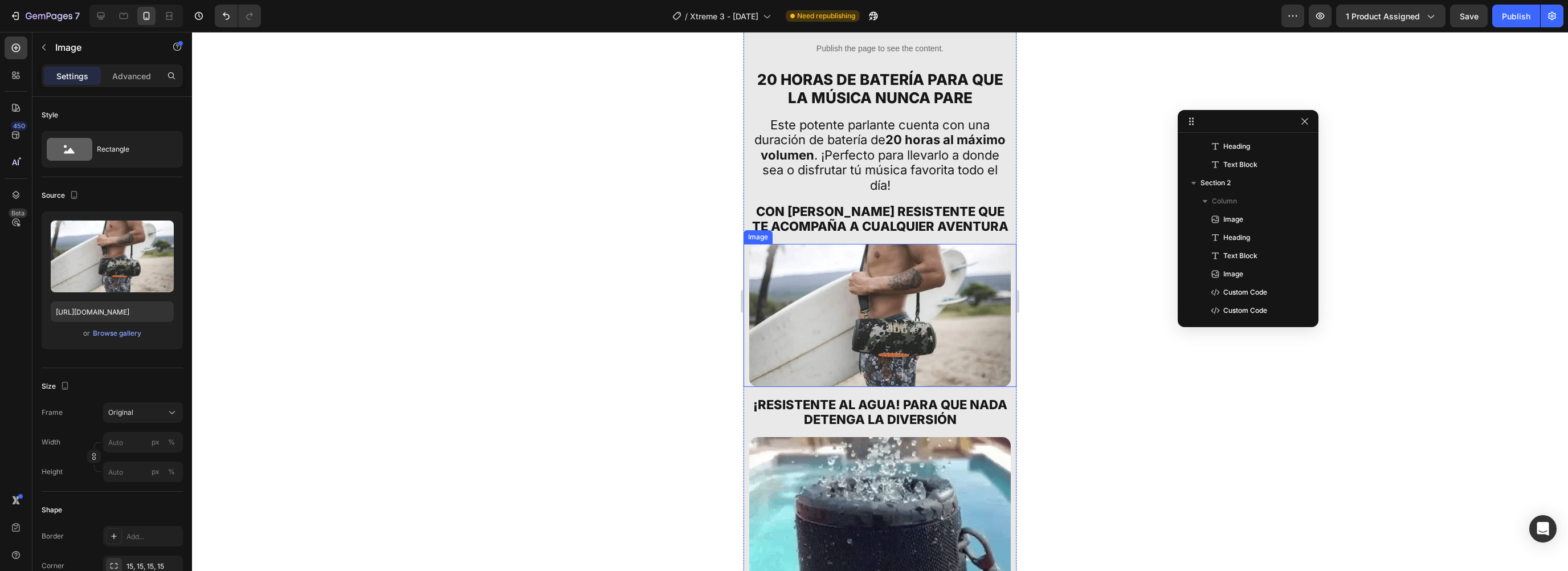
scroll to position [711, 0]
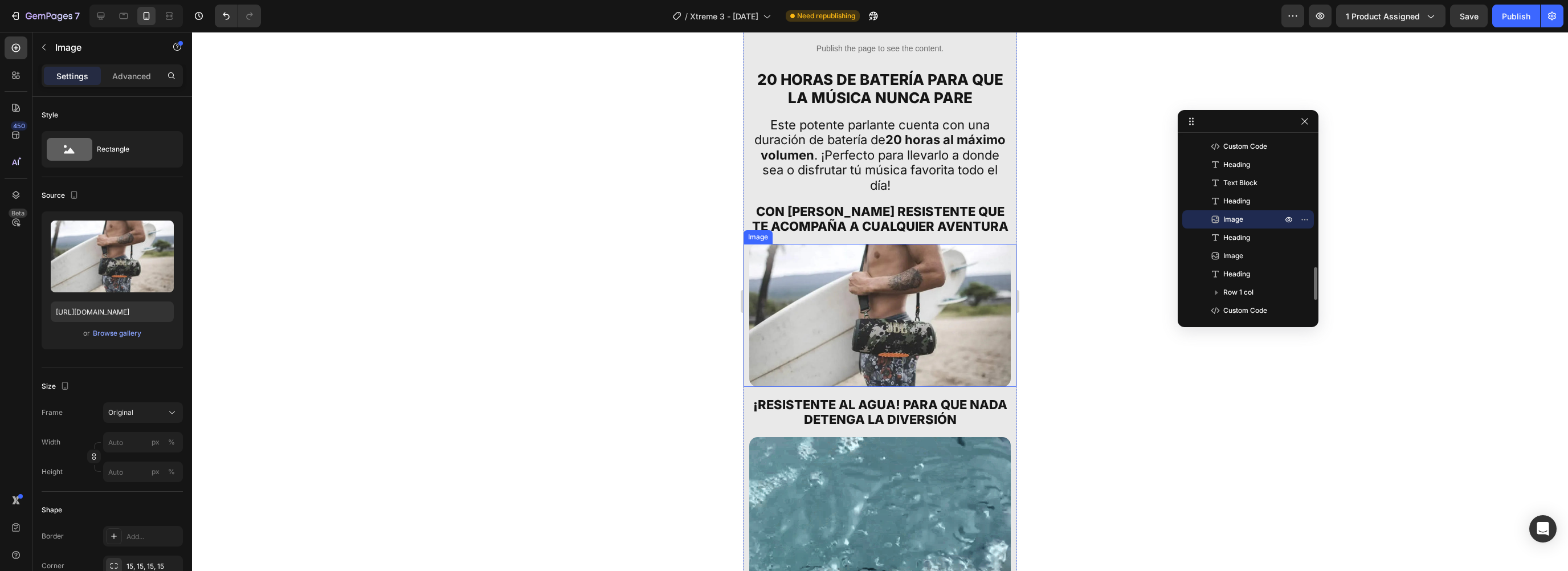
click at [830, 250] on img at bounding box center [879, 315] width 262 height 143
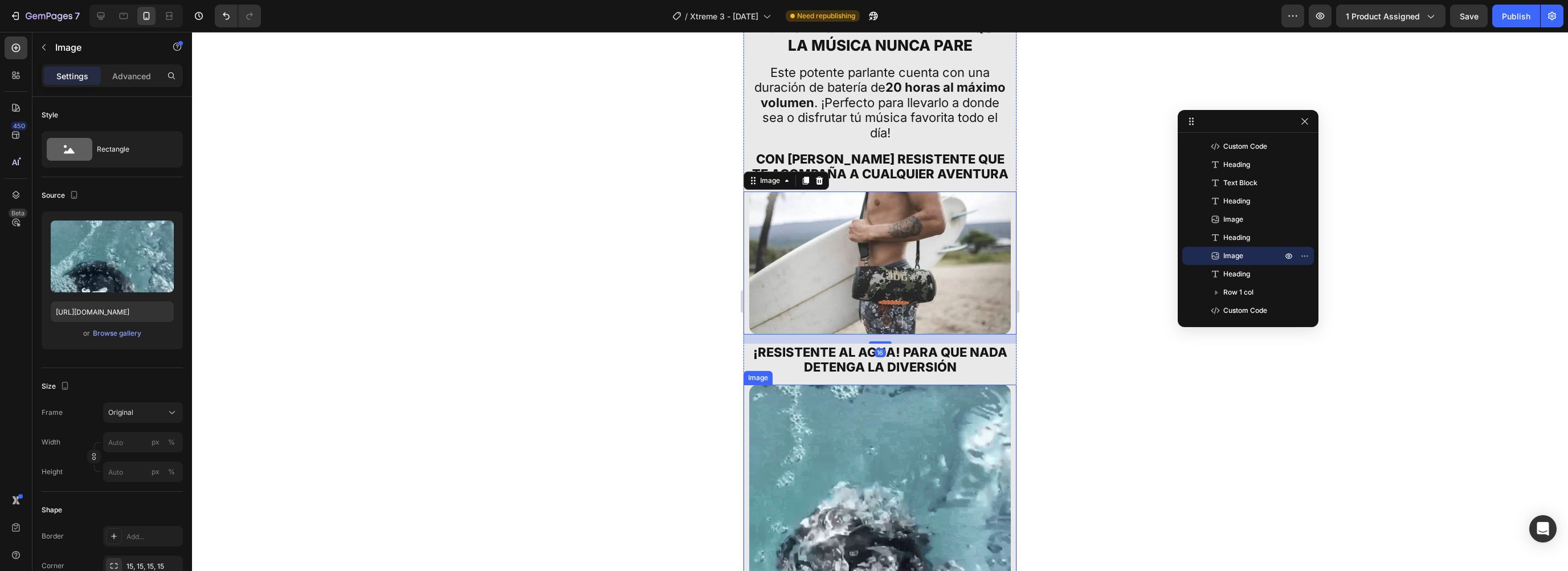
click at [798, 417] on img at bounding box center [879, 515] width 262 height 262
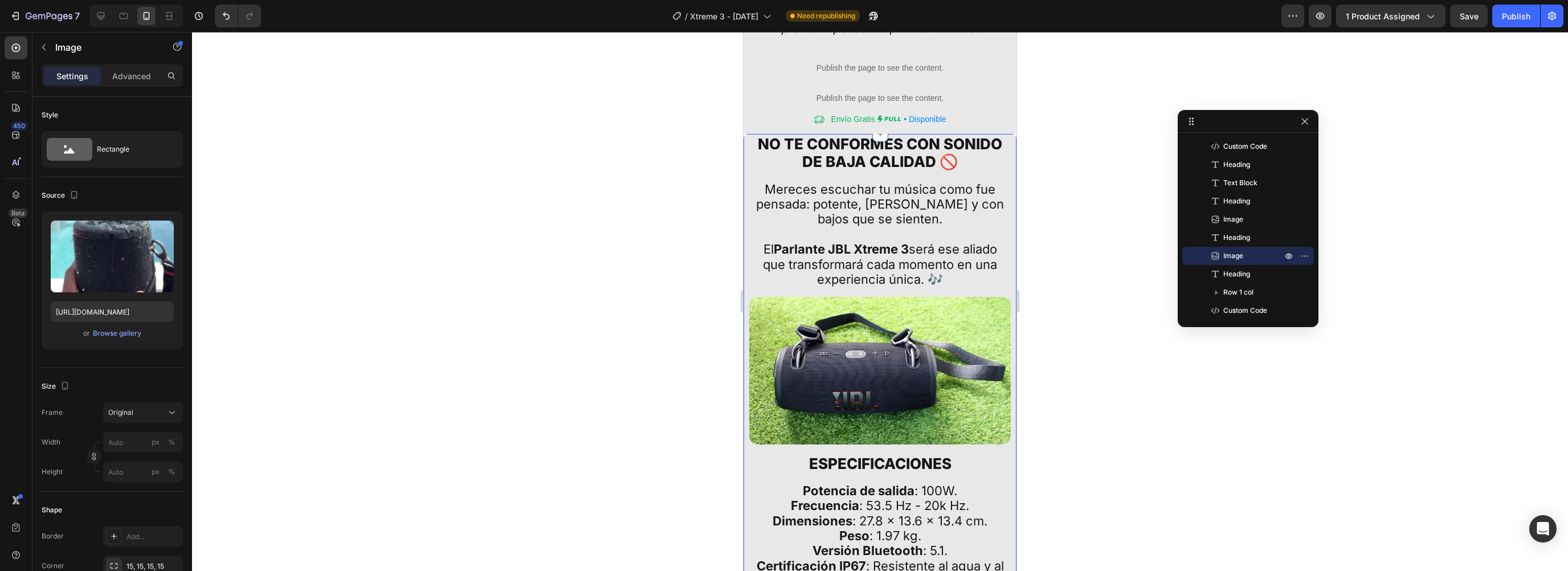
scroll to position [3392, 0]
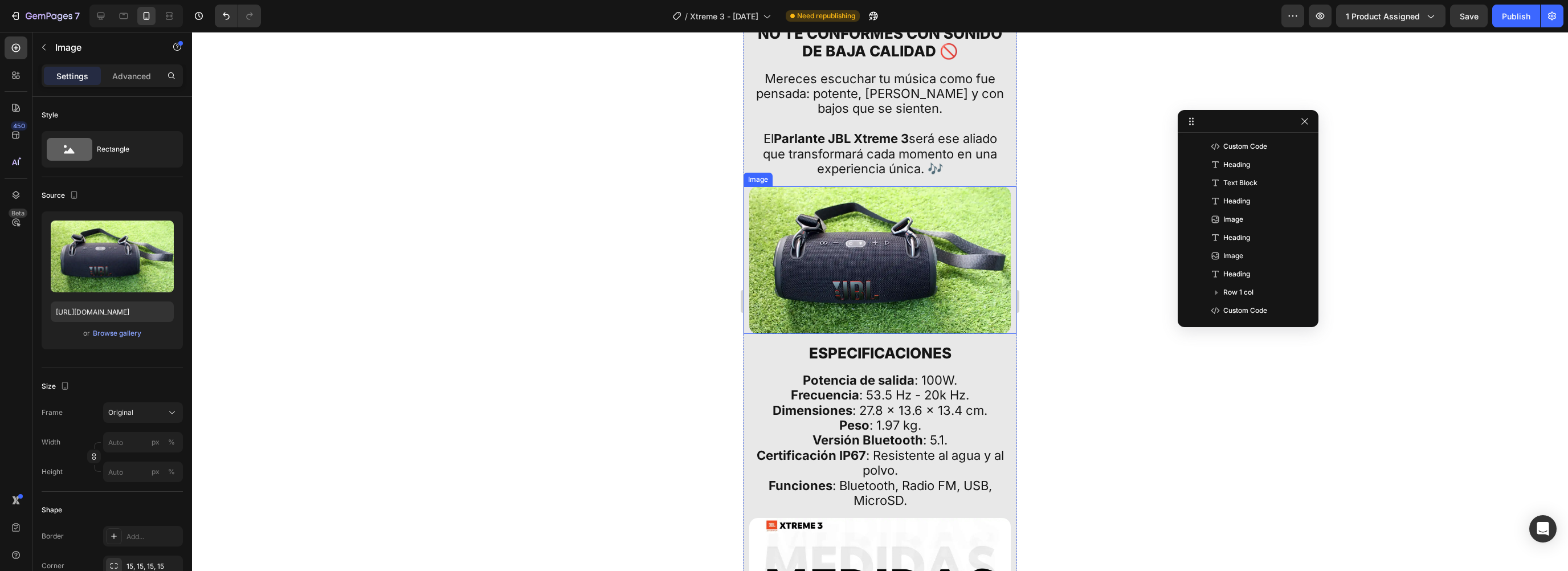
click at [842, 277] on img at bounding box center [879, 259] width 262 height 147
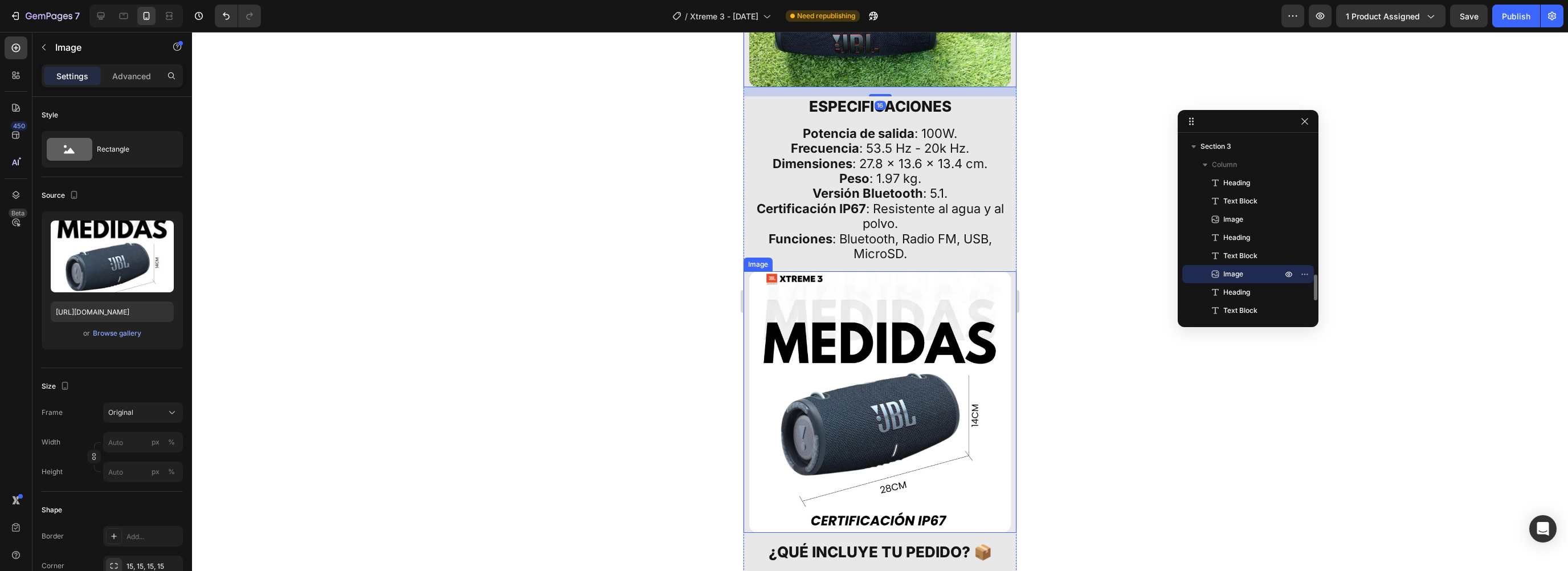
click at [867, 295] on img at bounding box center [879, 402] width 262 height 262
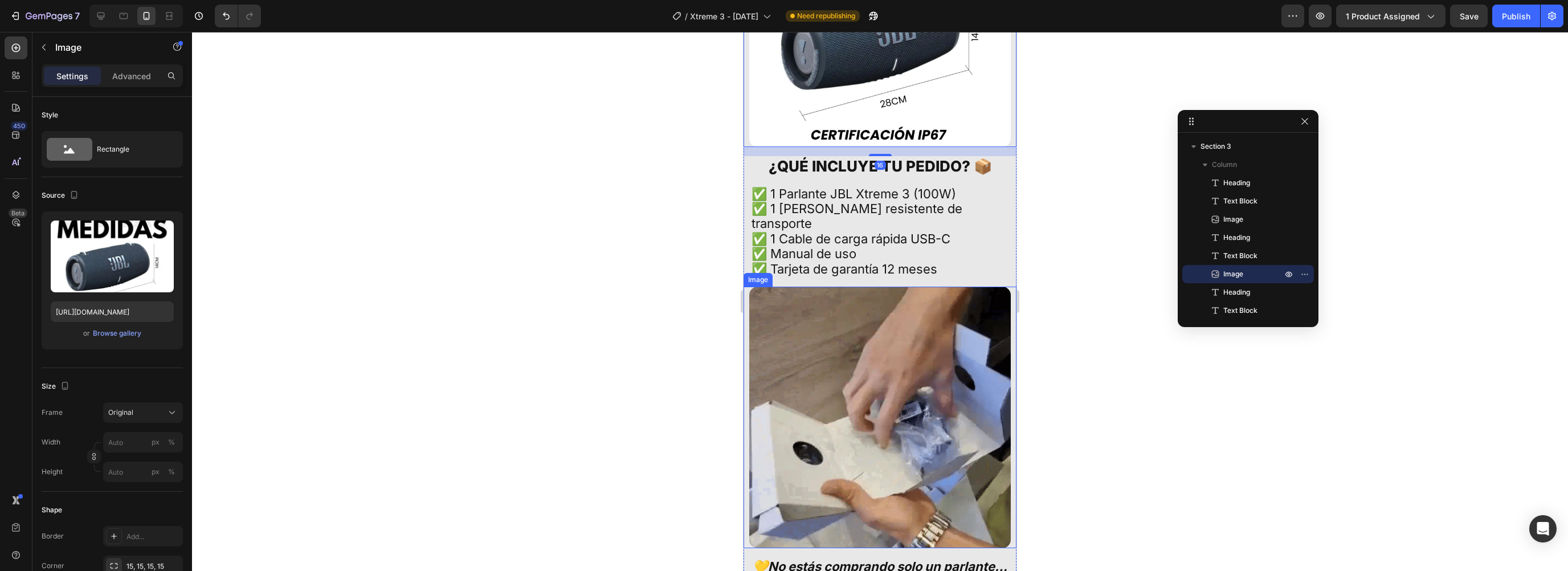
scroll to position [1026, 0]
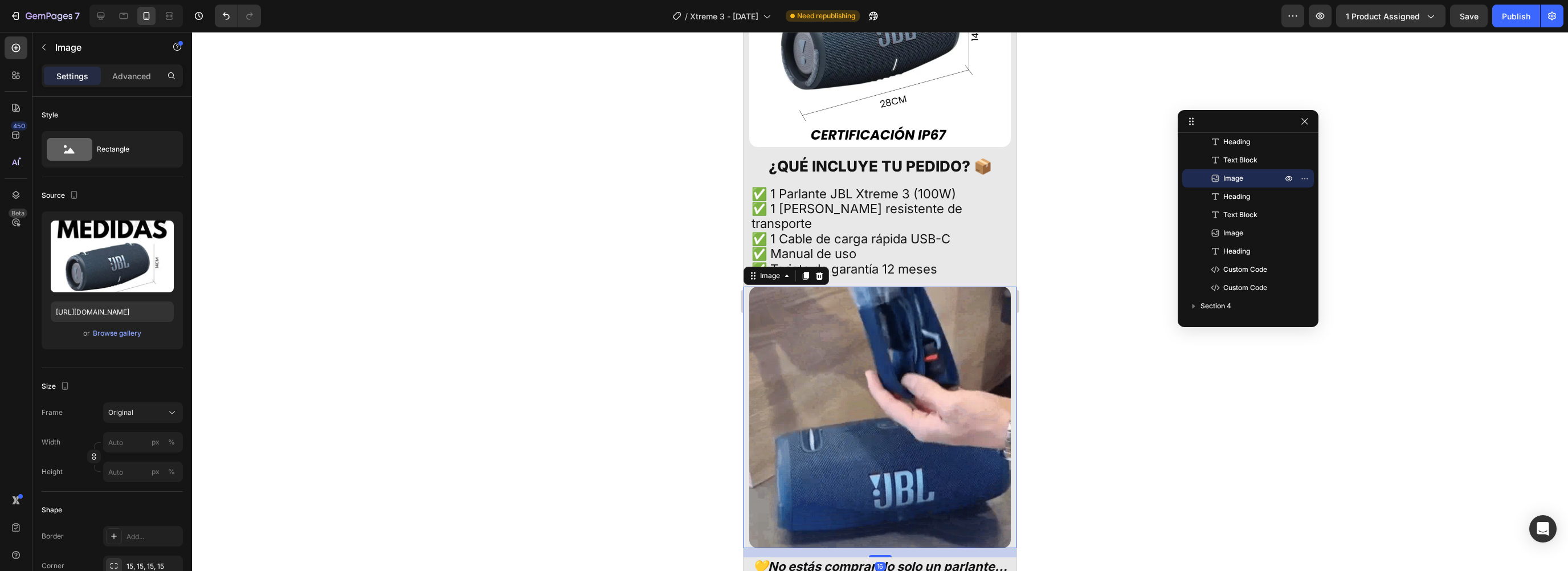
click at [868, 286] on img at bounding box center [879, 417] width 262 height 262
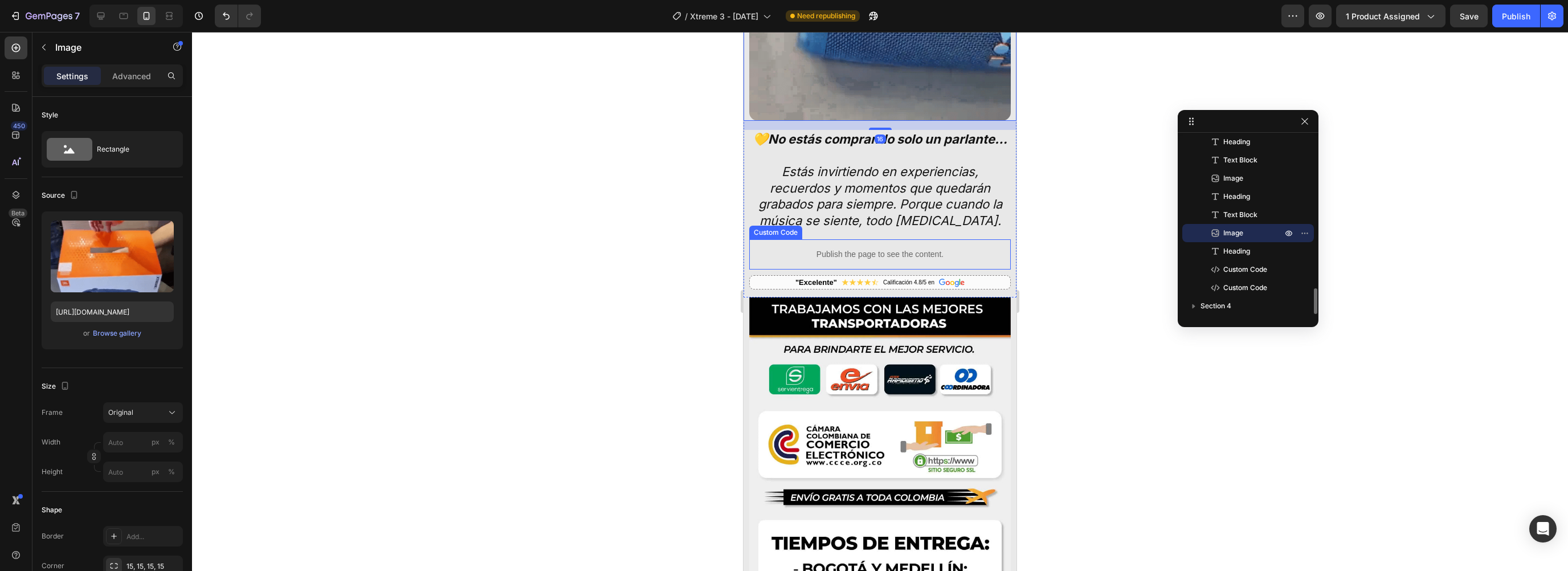
scroll to position [4535, 0]
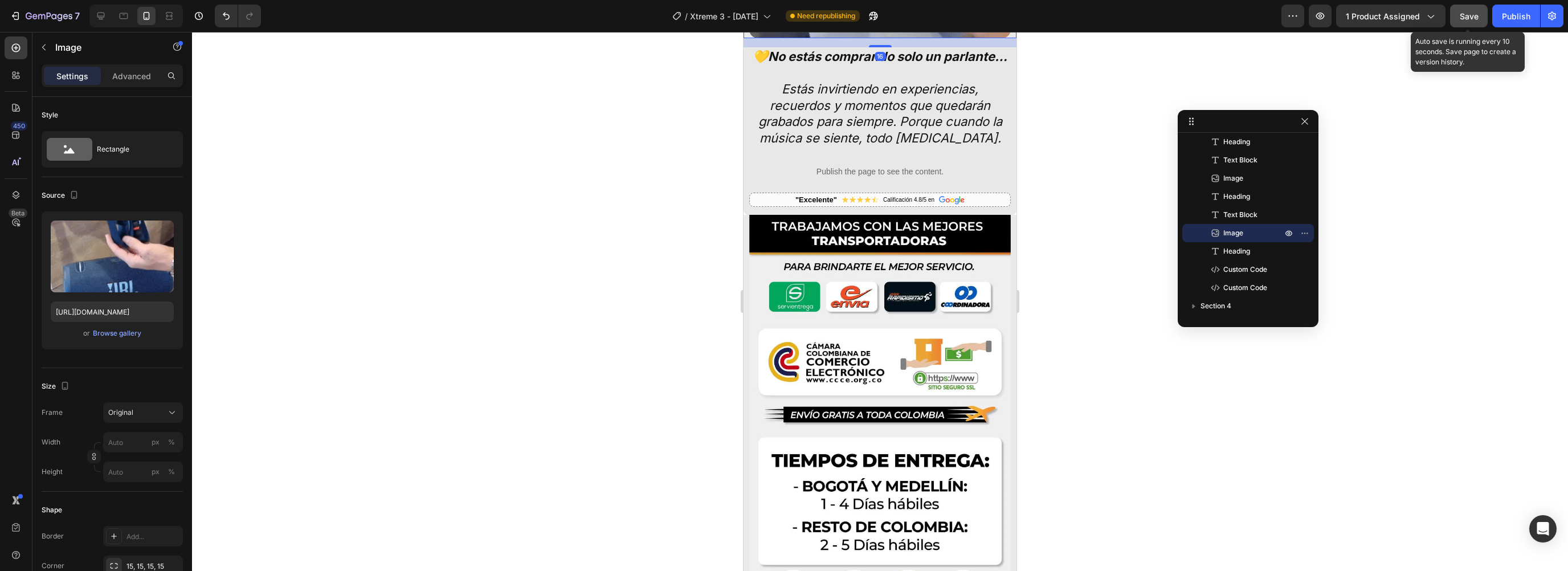
click at [1475, 19] on span "Save" at bounding box center [1469, 16] width 19 height 10
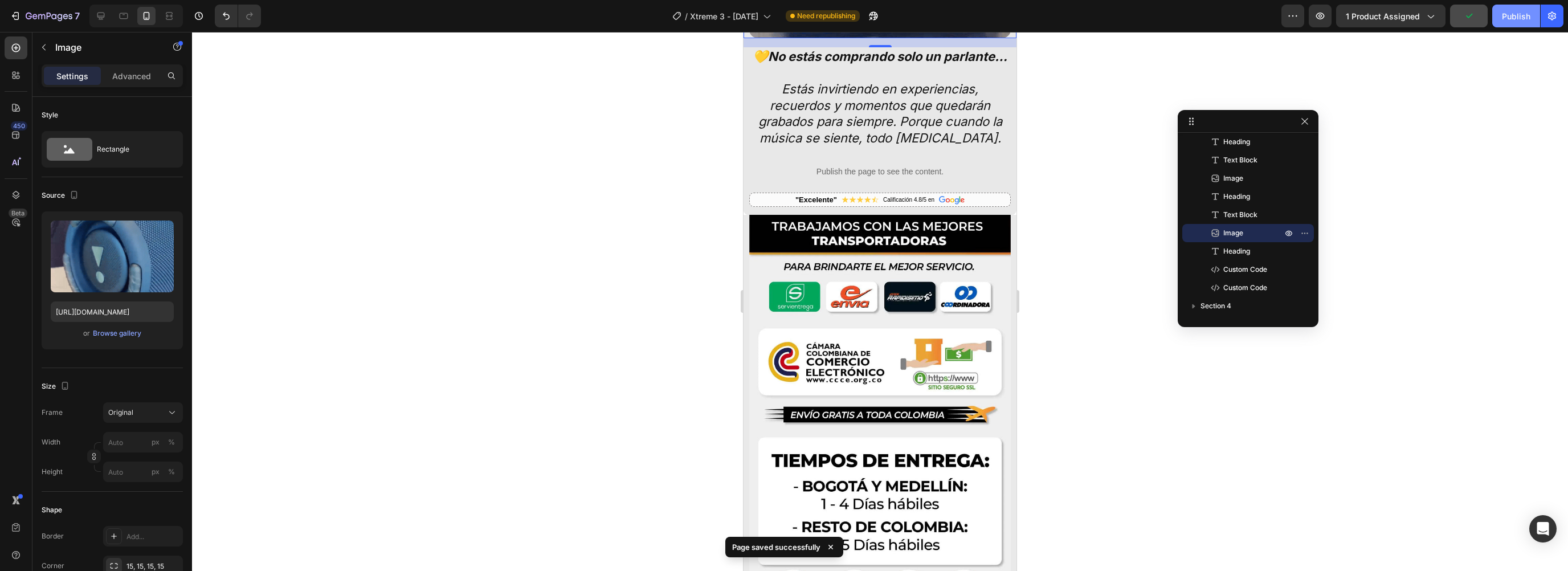
click at [1519, 14] on div "Publish" at bounding box center [1517, 15] width 29 height 12
